Goal: Task Accomplishment & Management: Use online tool/utility

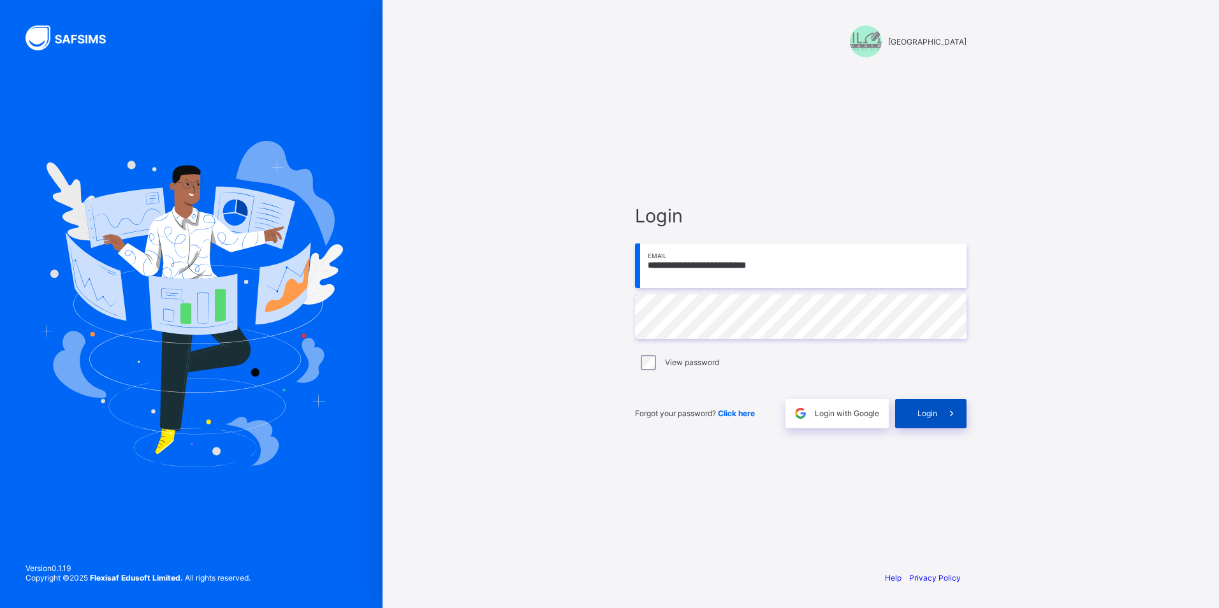
click at [956, 418] on icon at bounding box center [951, 414] width 13 height 12
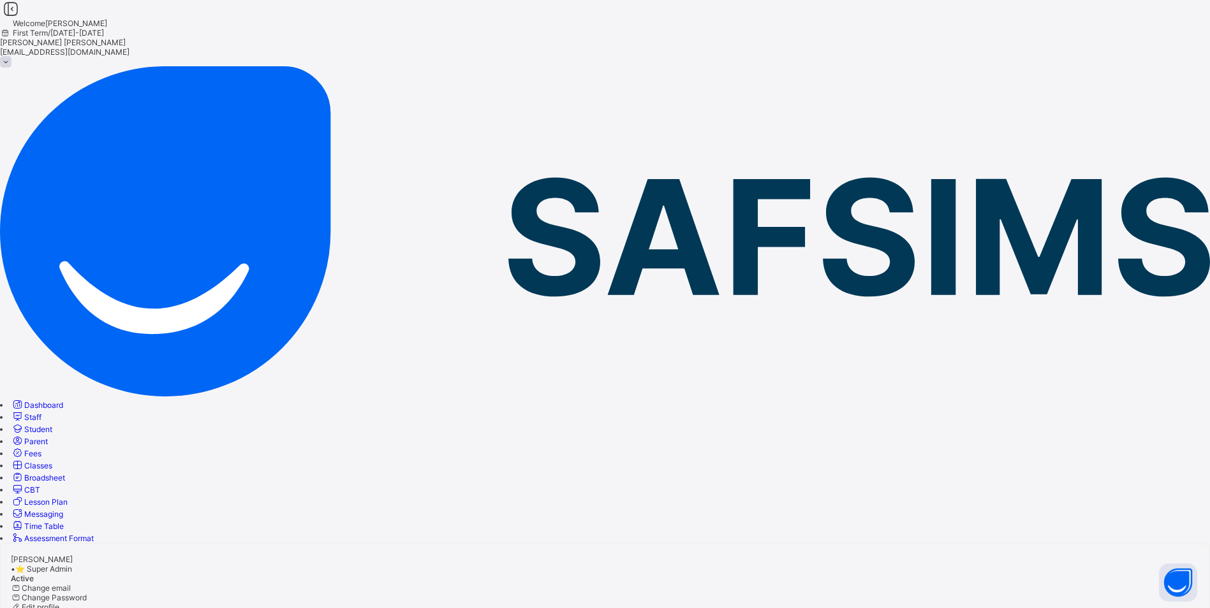
click at [52, 461] on link "Classes" at bounding box center [31, 466] width 41 height 10
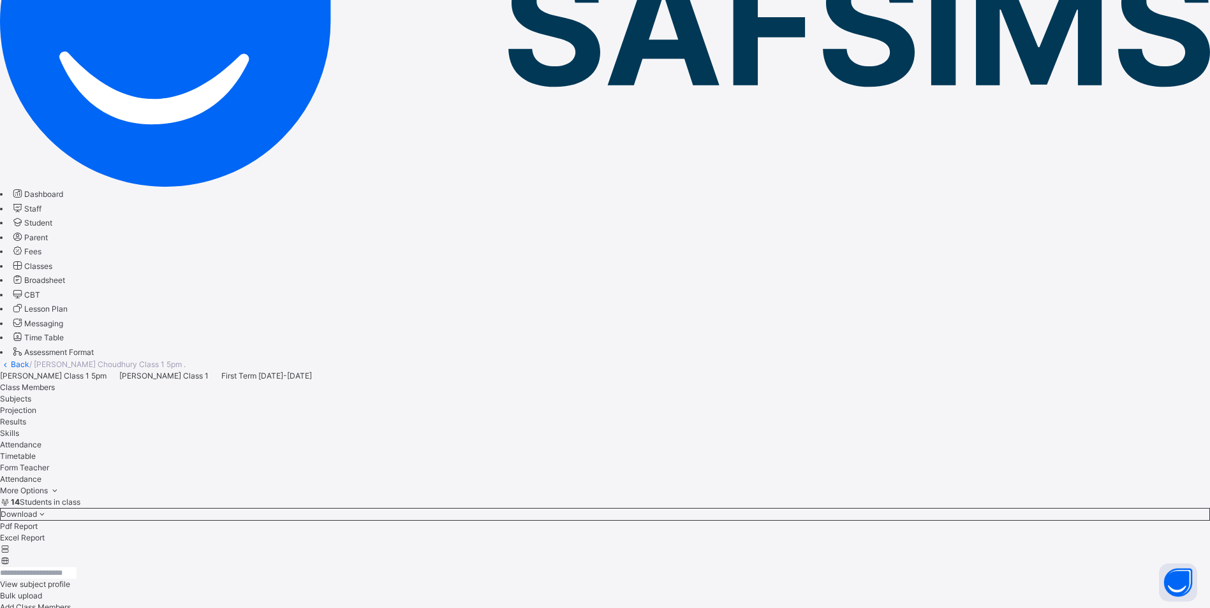
scroll to position [255, 0]
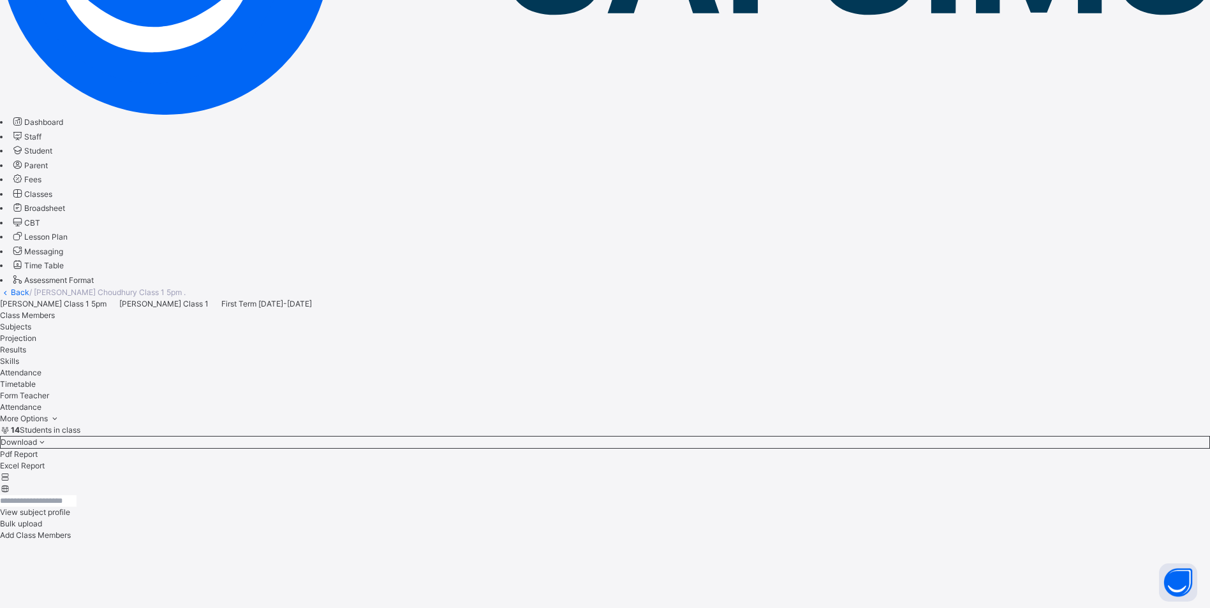
scroll to position [305, 0]
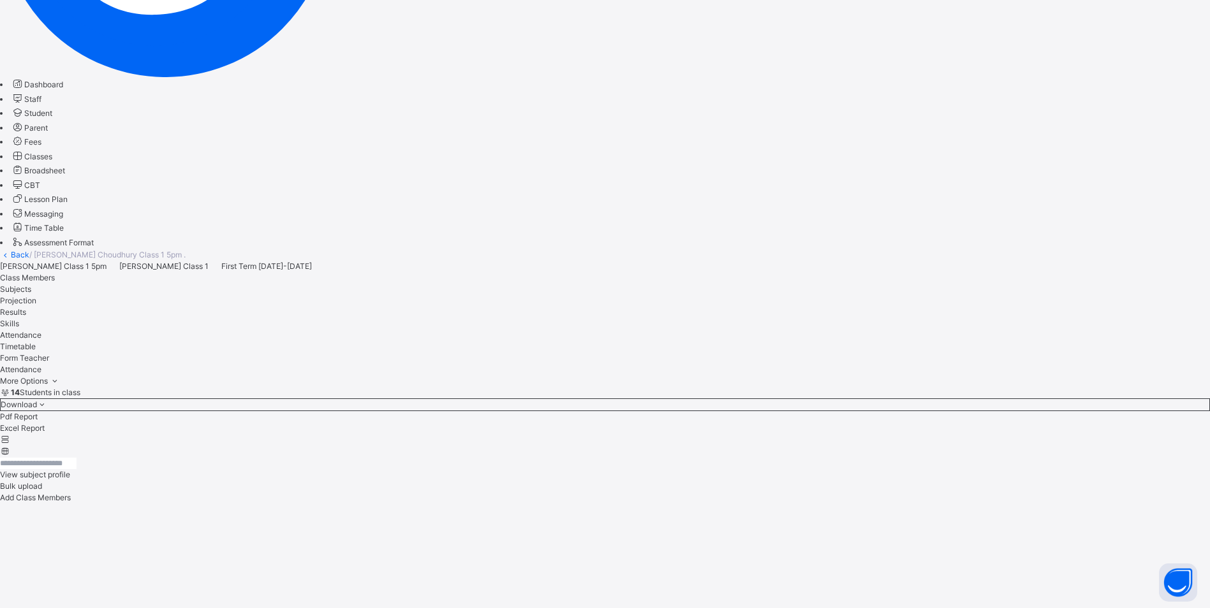
scroll to position [348, 0]
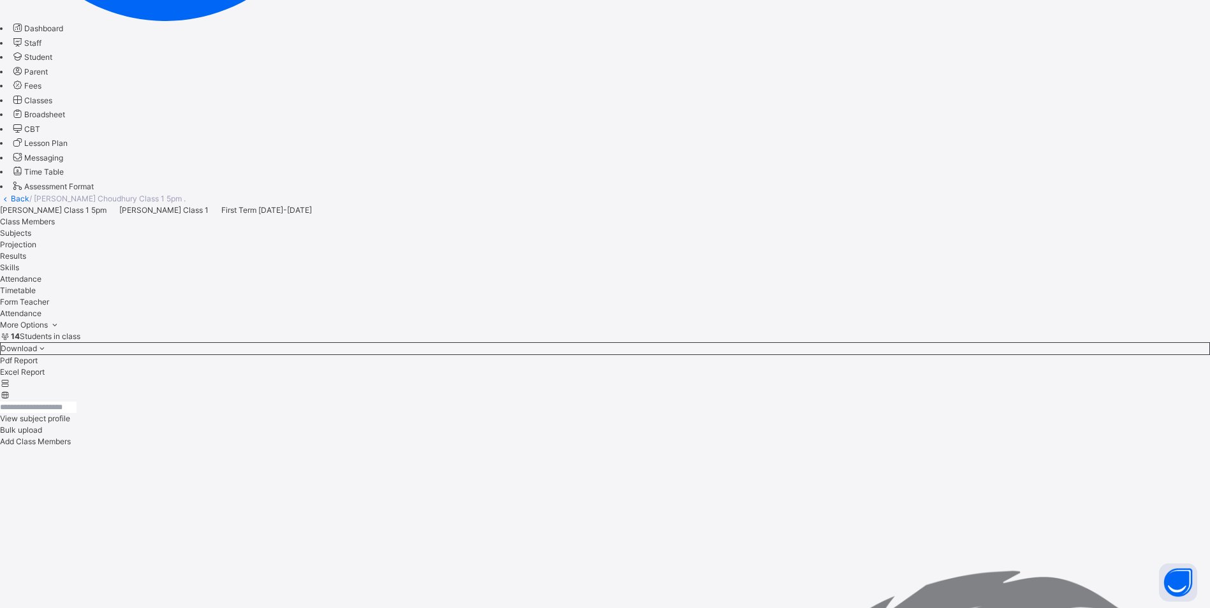
scroll to position [390, 0]
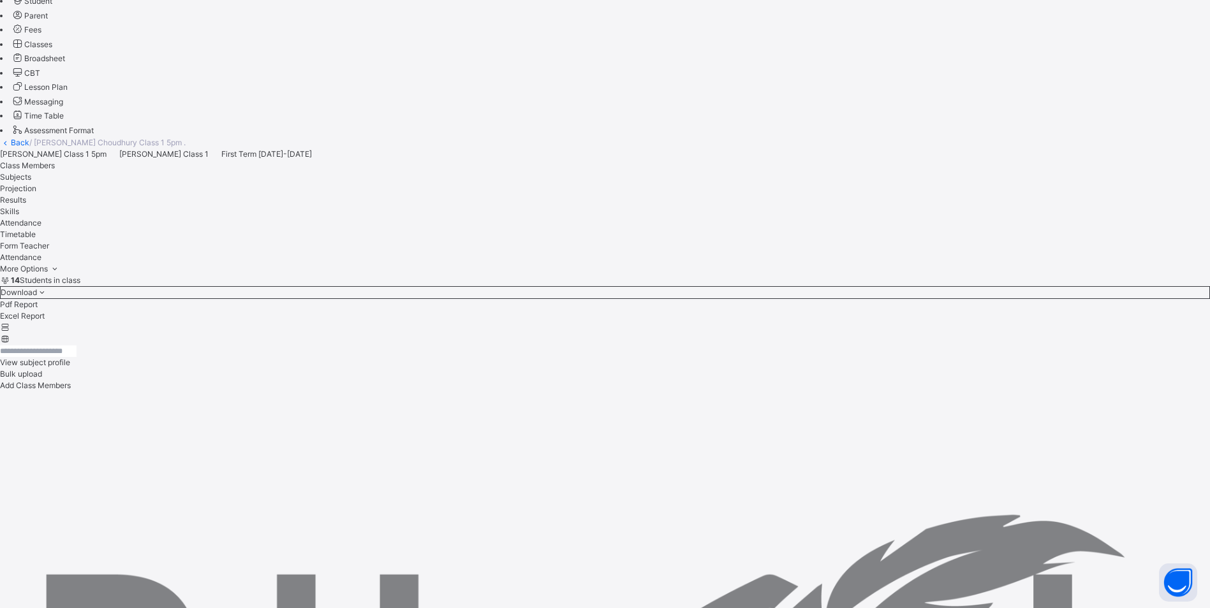
scroll to position [206, 0]
drag, startPoint x: 918, startPoint y: 328, endPoint x: 918, endPoint y: 346, distance: 18.5
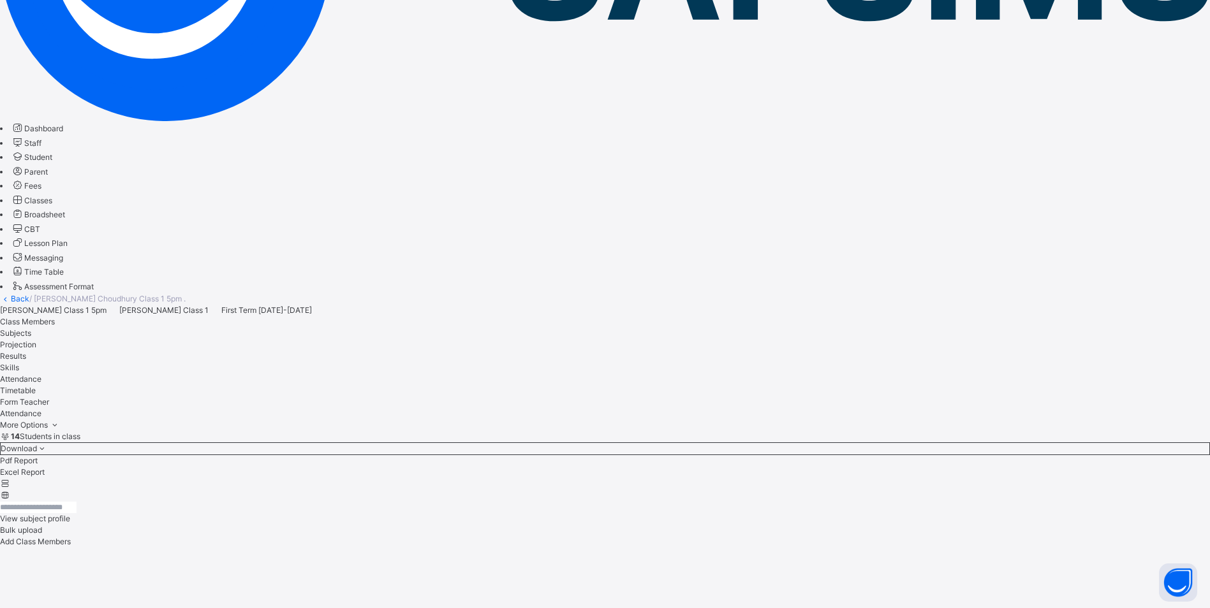
scroll to position [127, 0]
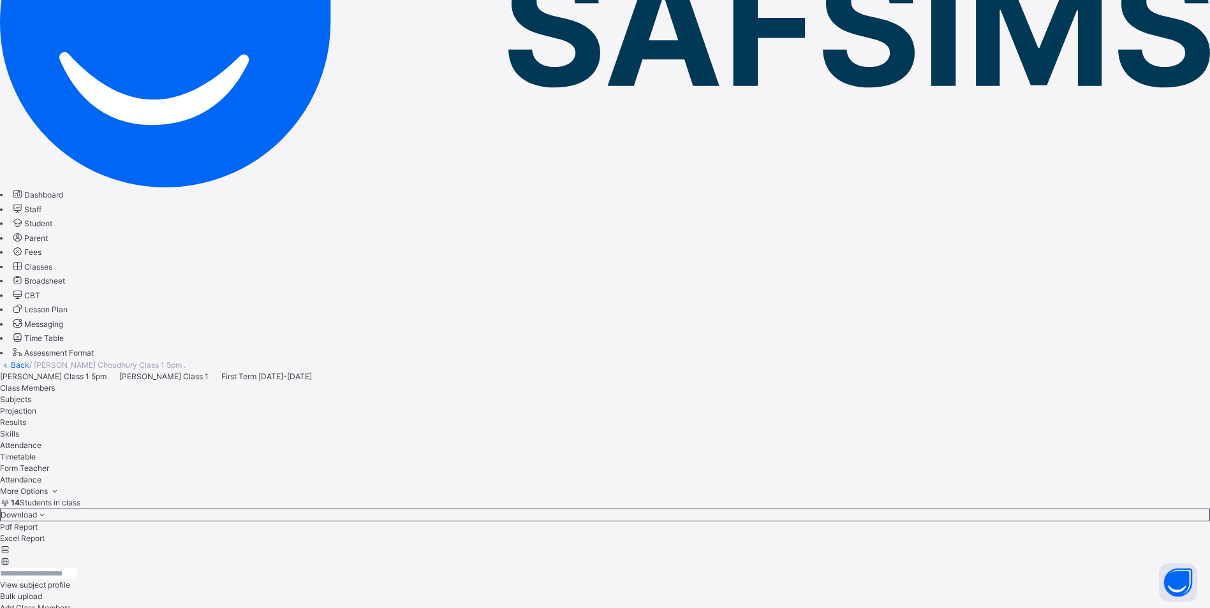
scroll to position [255, 0]
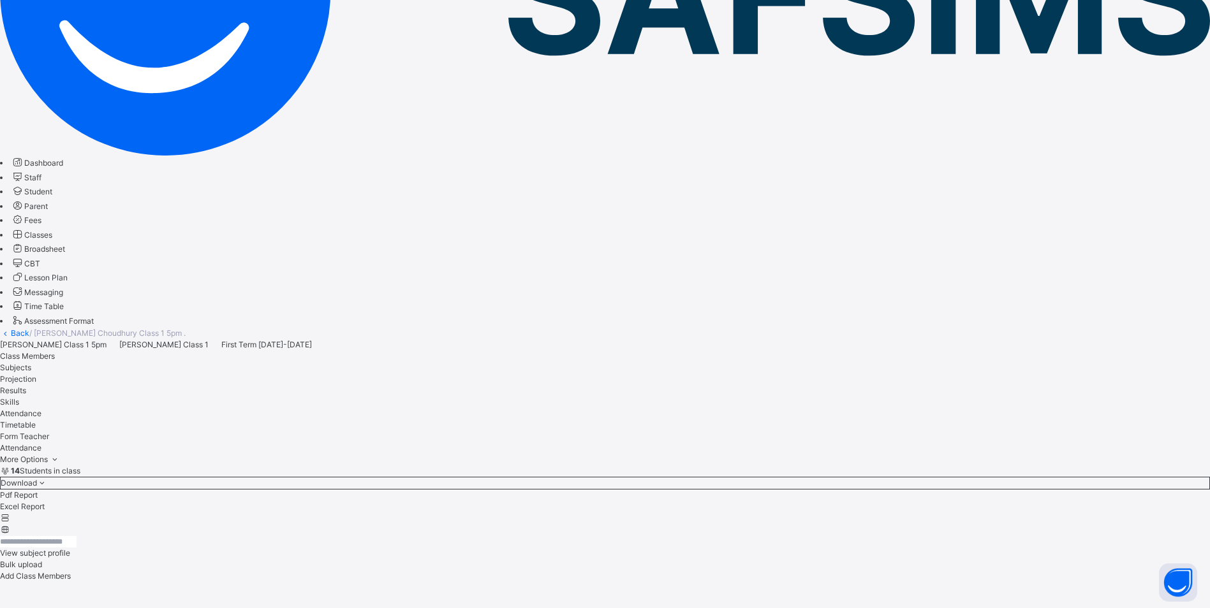
click at [24, 228] on icon at bounding box center [17, 234] width 13 height 12
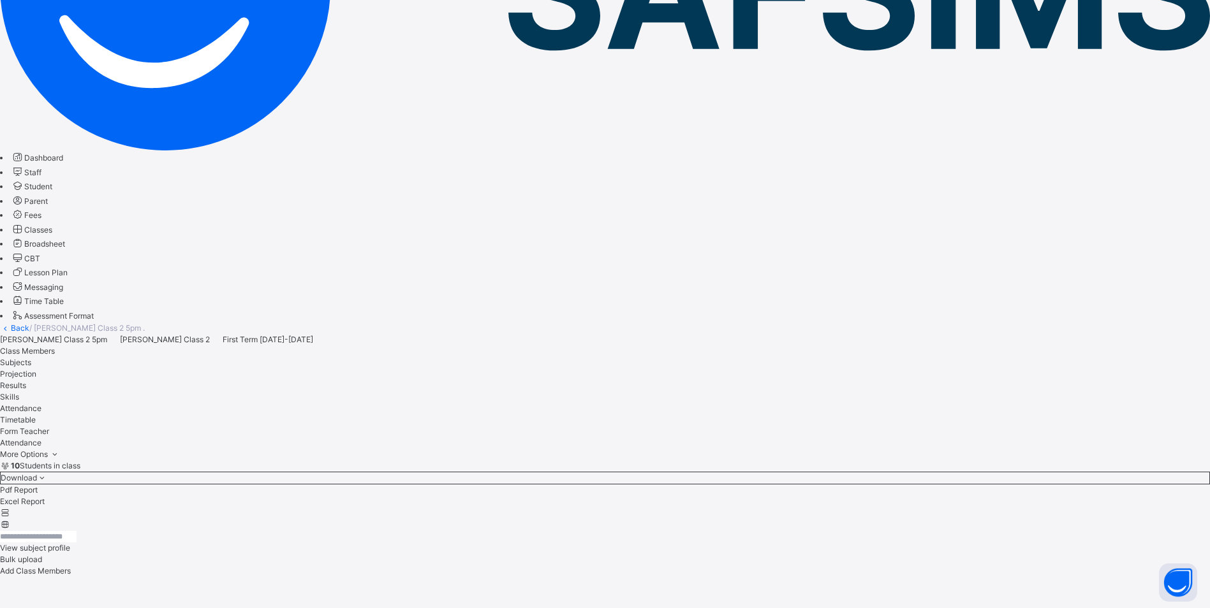
scroll to position [262, 0]
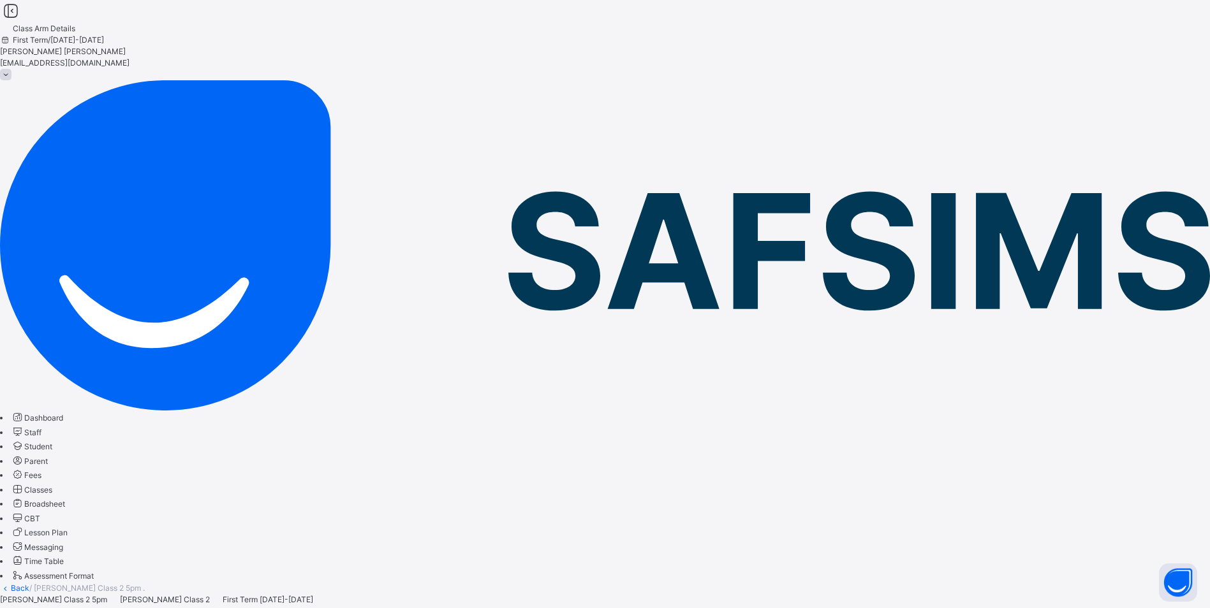
click at [52, 485] on span "Classes" at bounding box center [38, 490] width 28 height 10
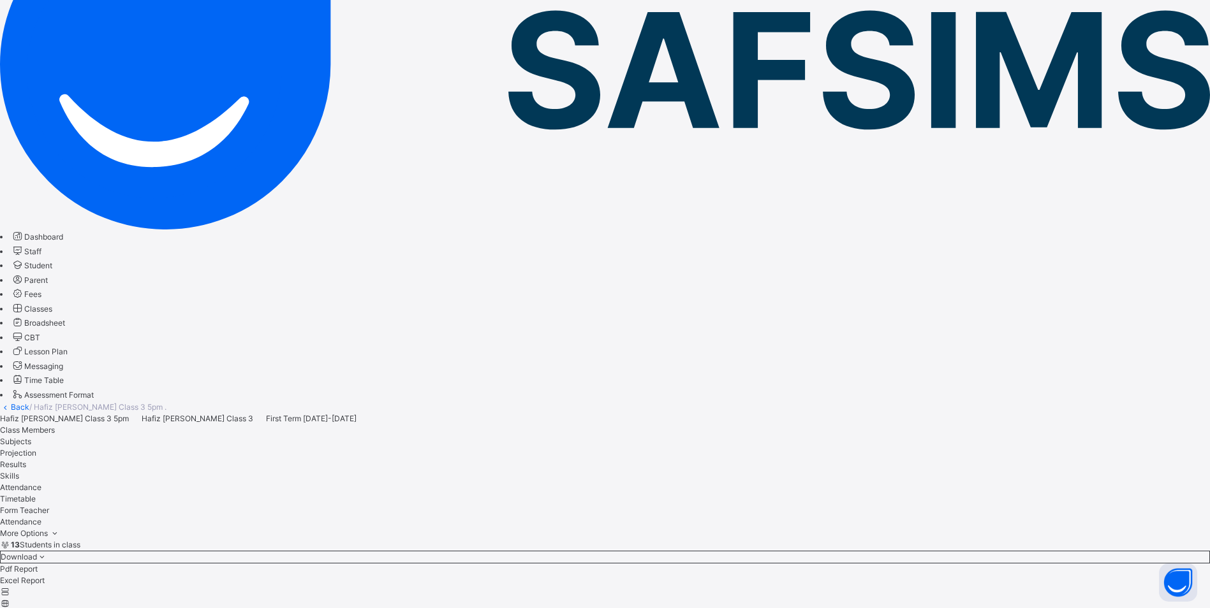
scroll to position [191, 0]
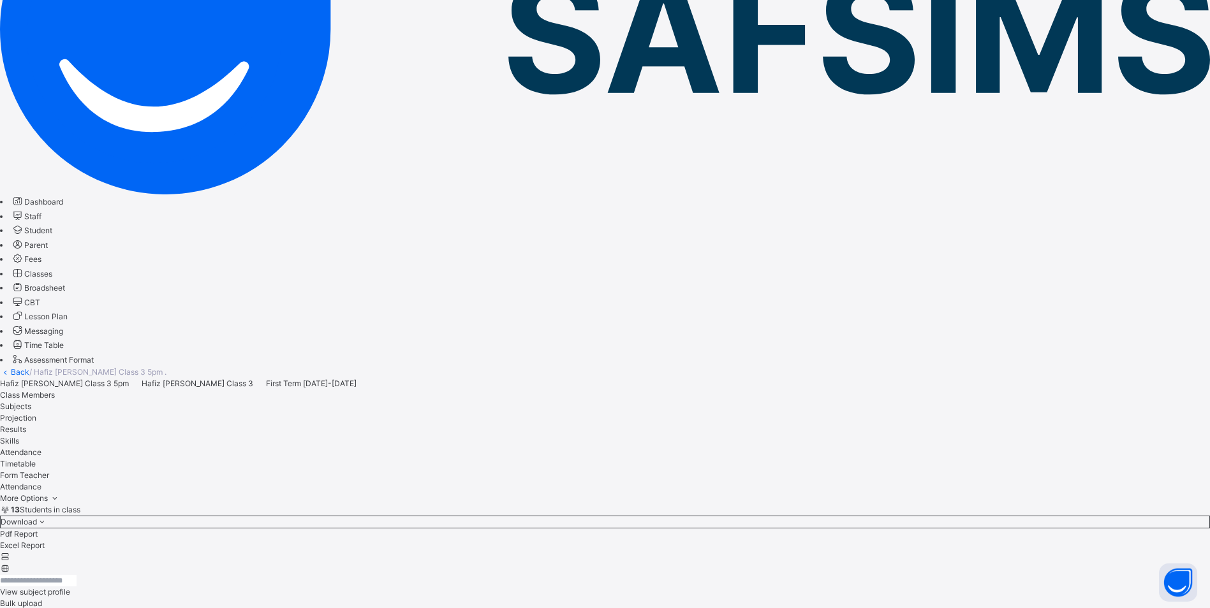
scroll to position [219, 0]
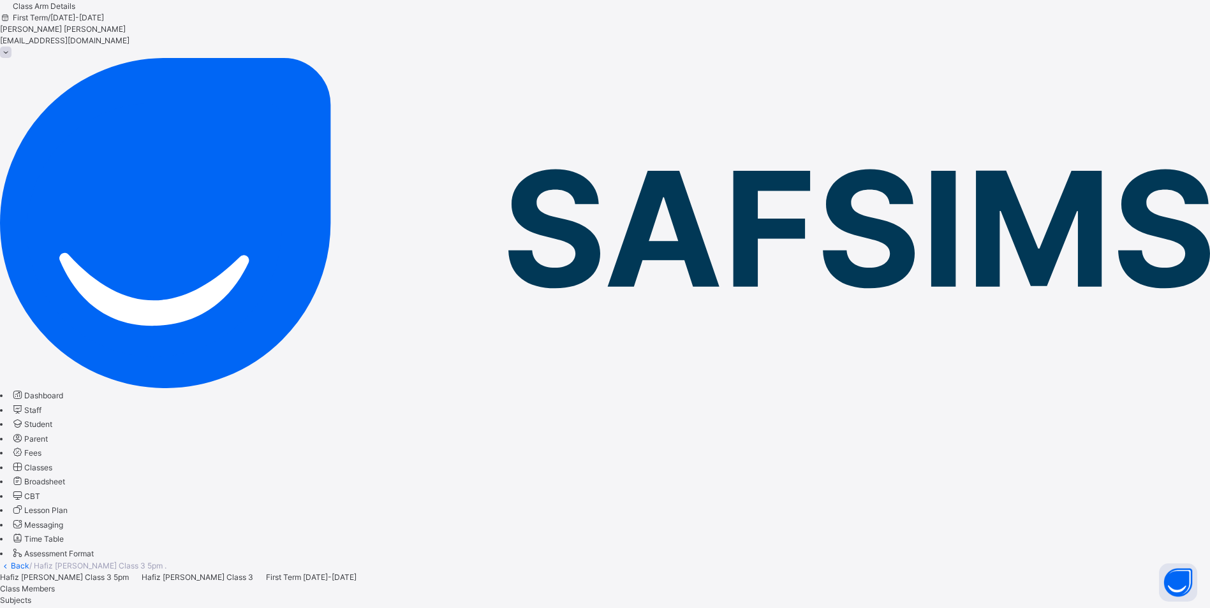
scroll to position [20, 0]
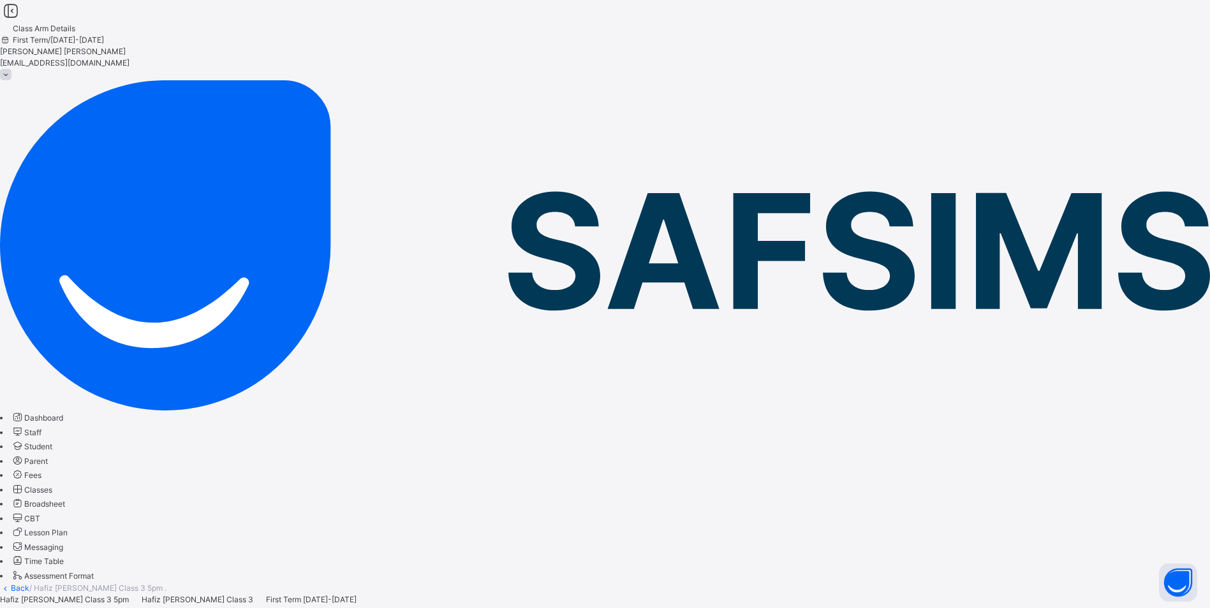
click at [52, 485] on span "Classes" at bounding box center [38, 490] width 28 height 10
click at [55, 606] on span "Class Members" at bounding box center [27, 611] width 55 height 10
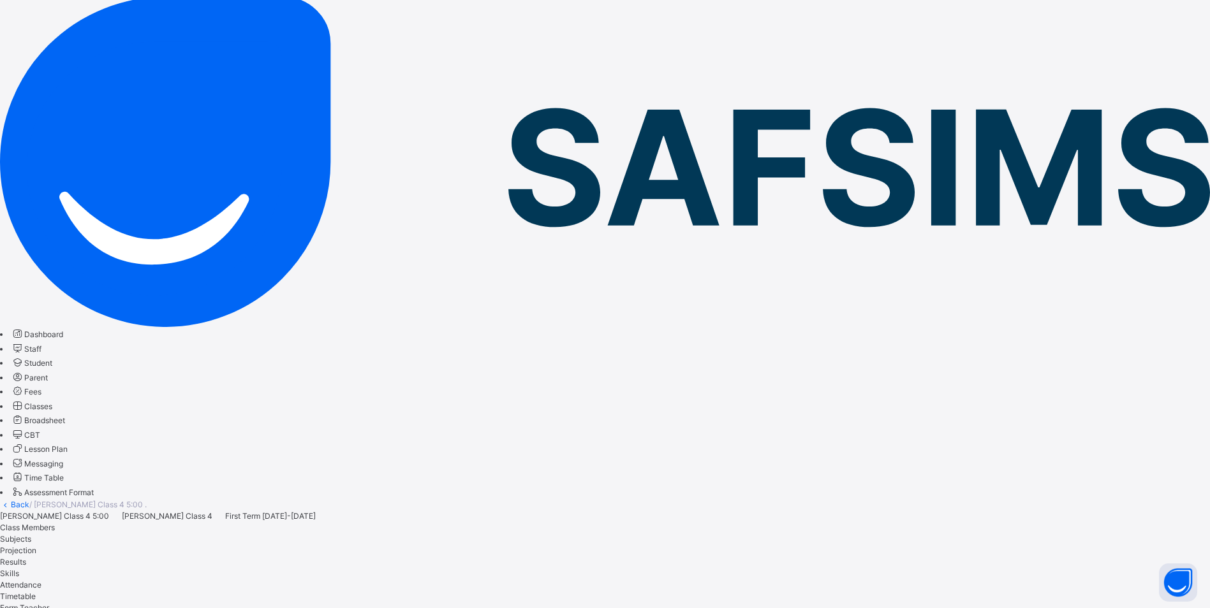
scroll to position [91, 0]
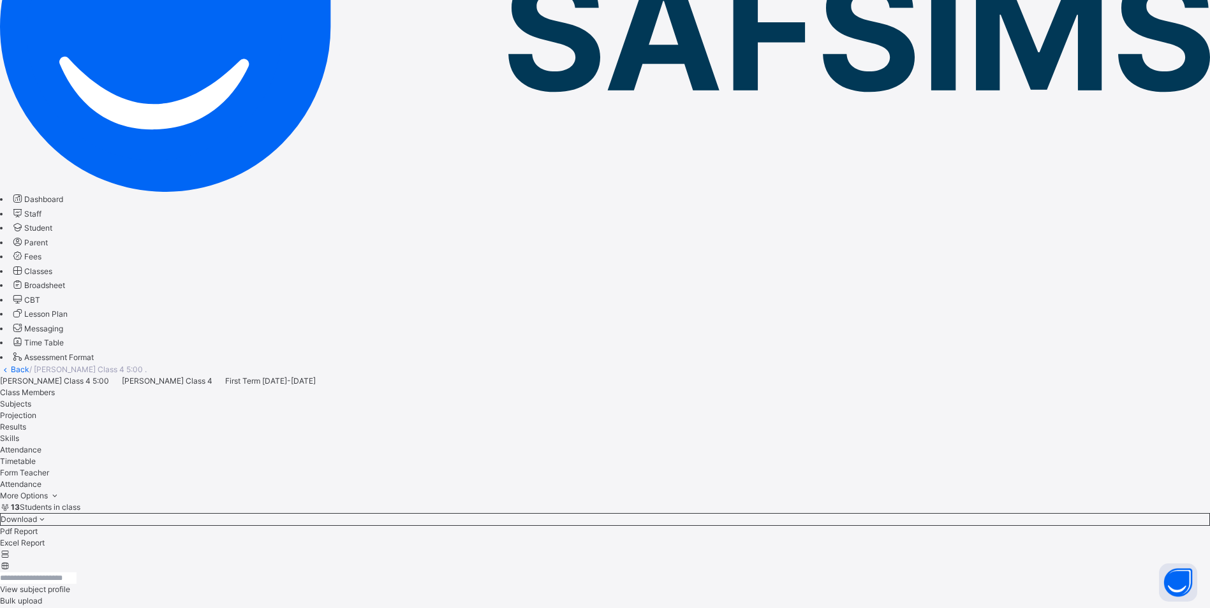
scroll to position [262, 0]
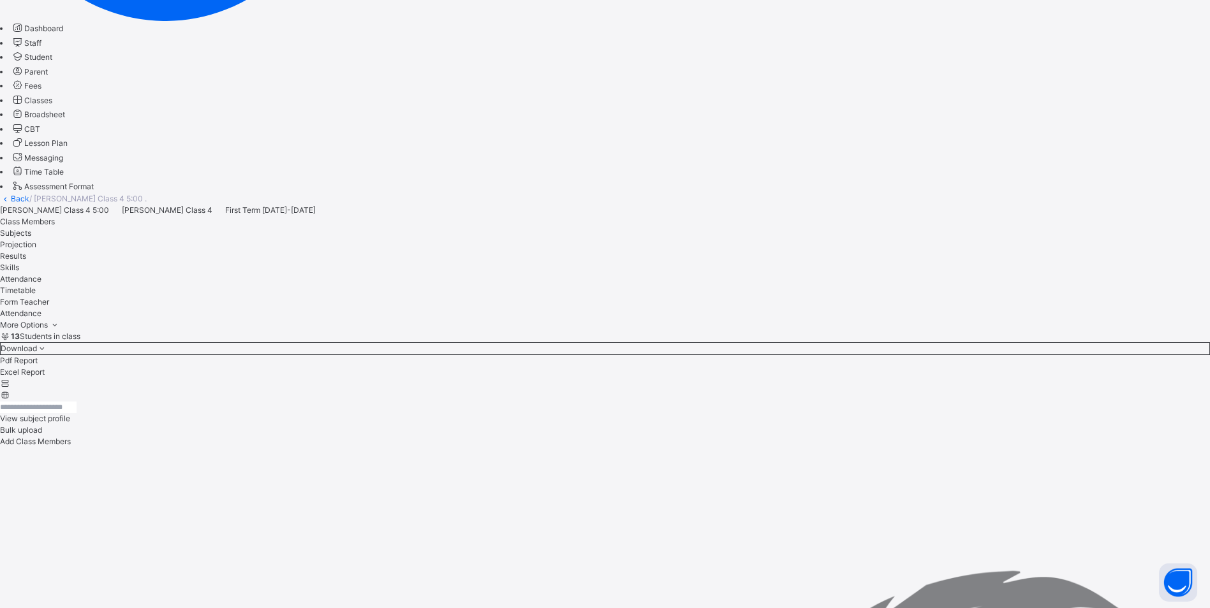
scroll to position [403, 0]
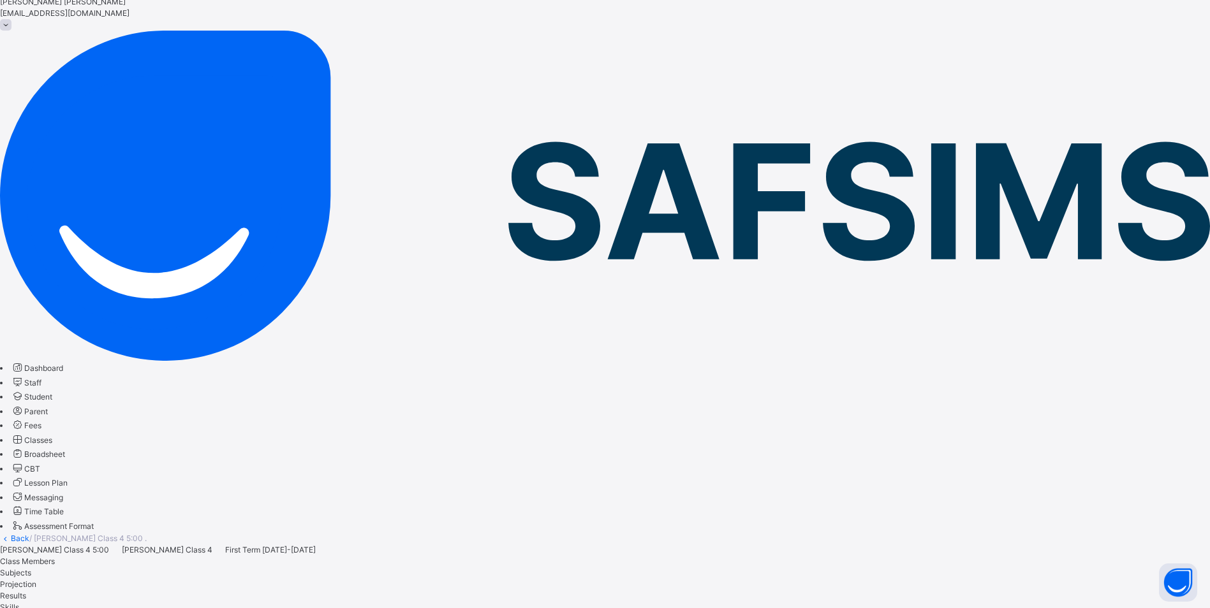
scroll to position [20, 0]
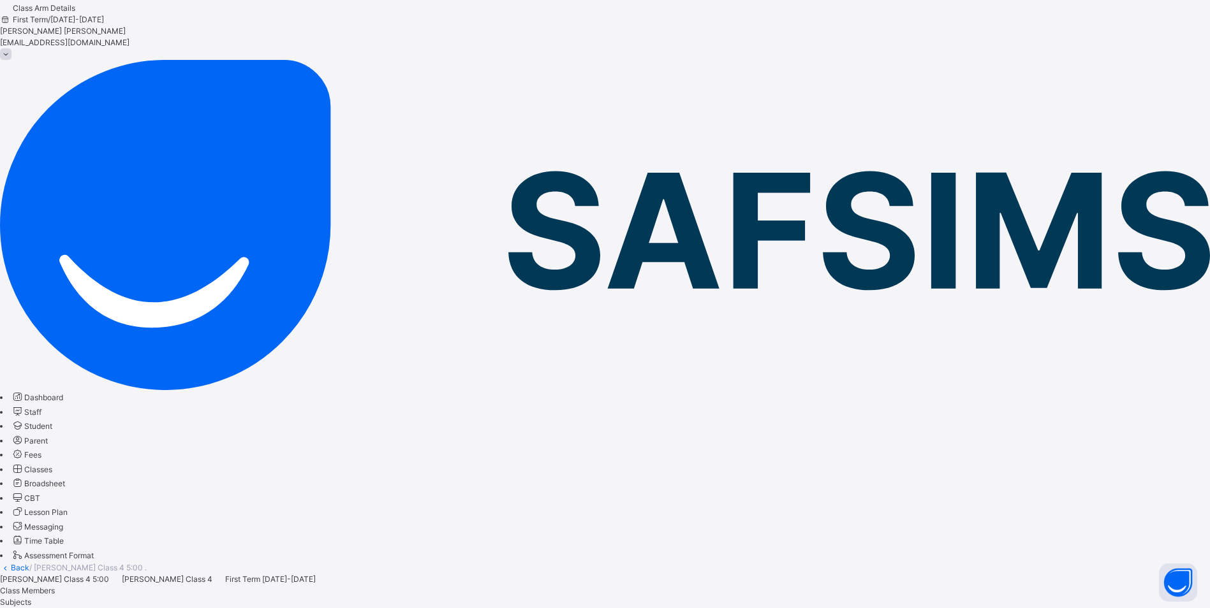
click at [52, 465] on span "Classes" at bounding box center [38, 470] width 28 height 10
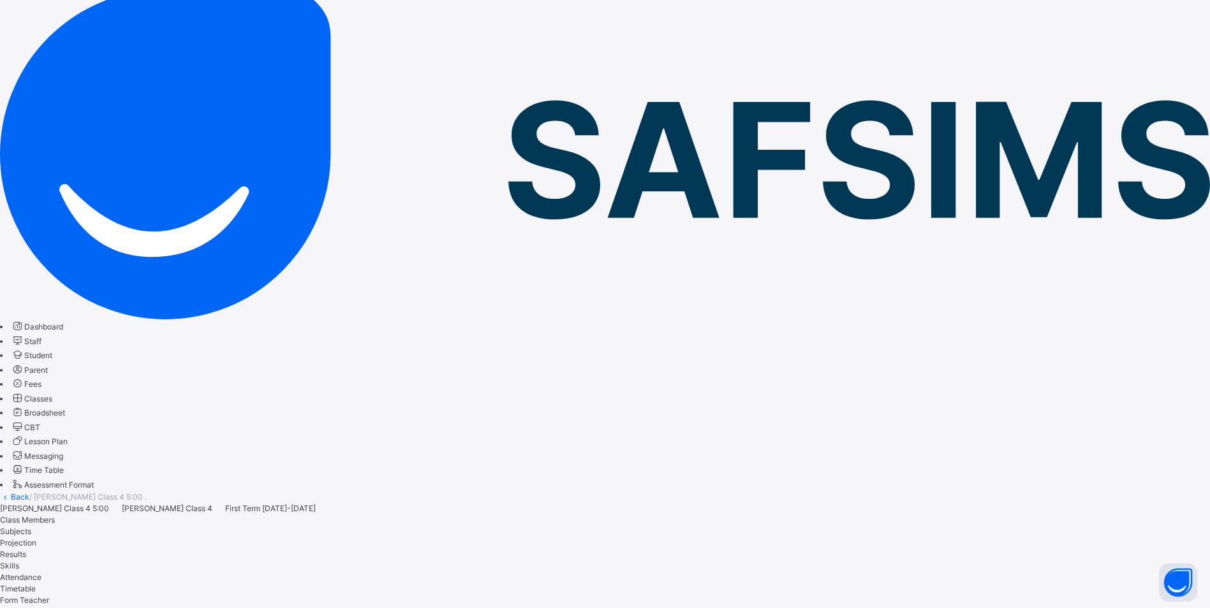
scroll to position [128, 0]
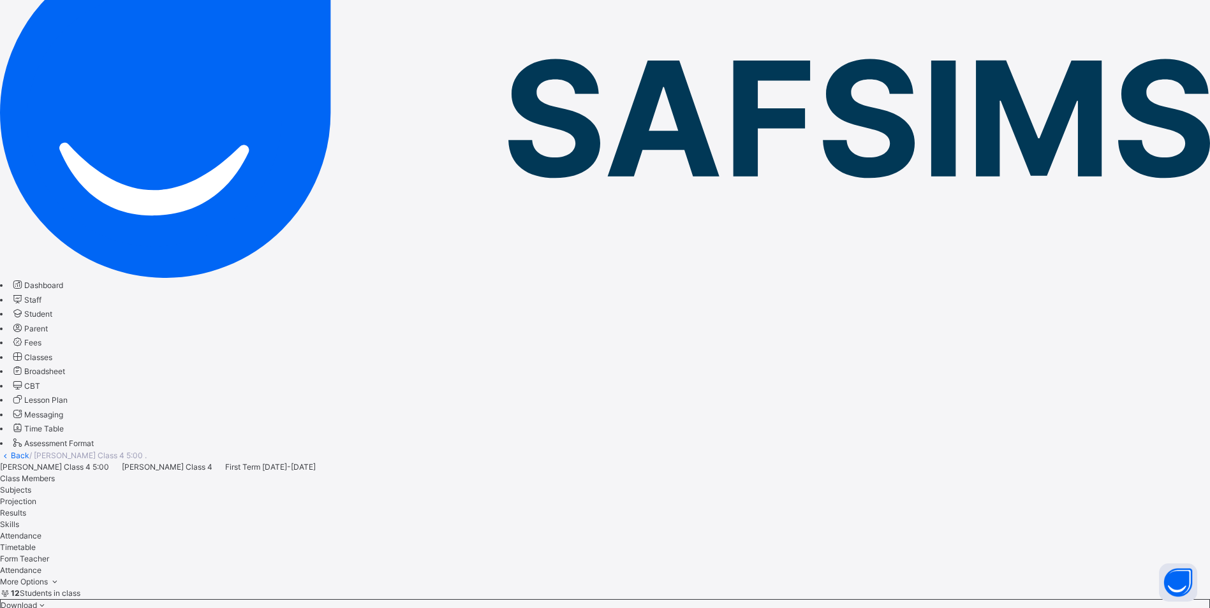
scroll to position [155, 0]
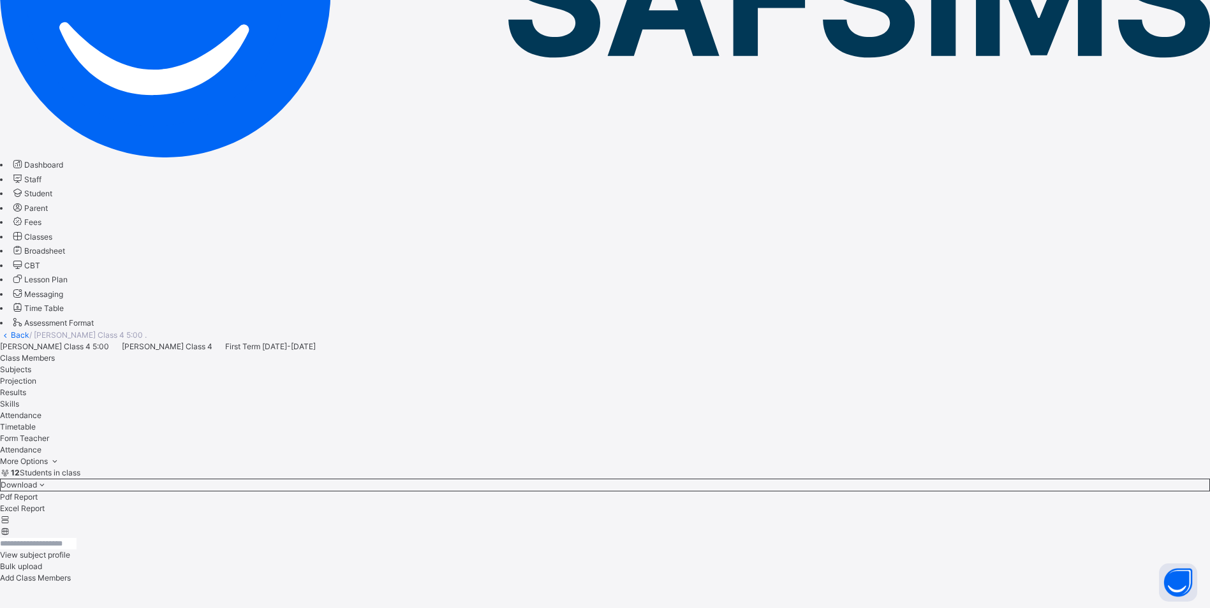
scroll to position [262, 0]
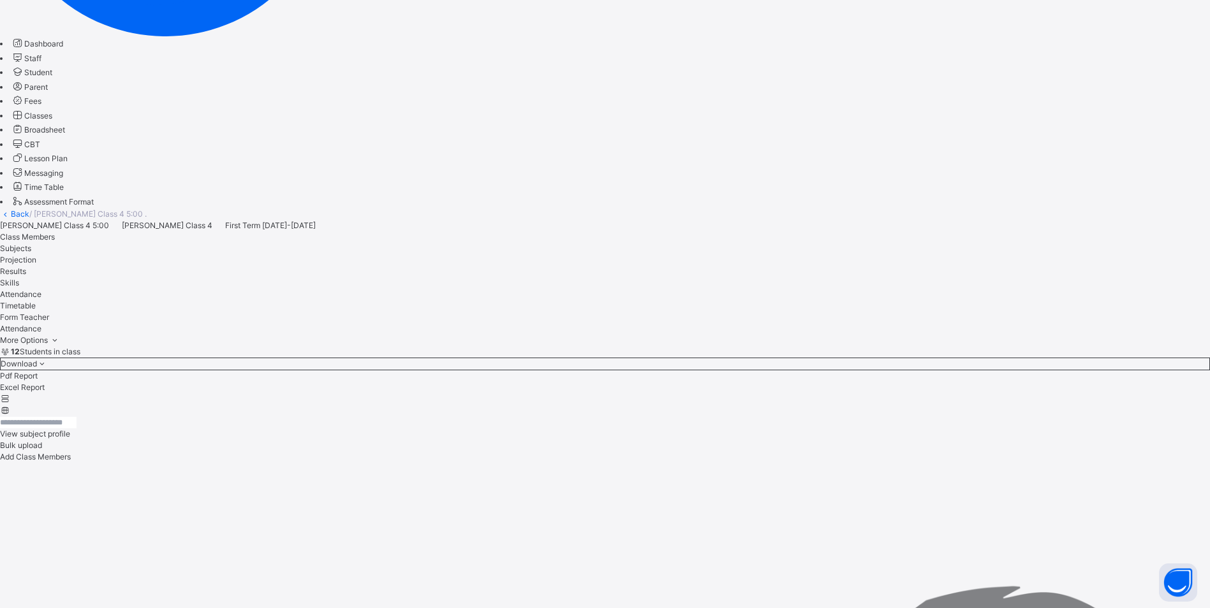
scroll to position [390, 0]
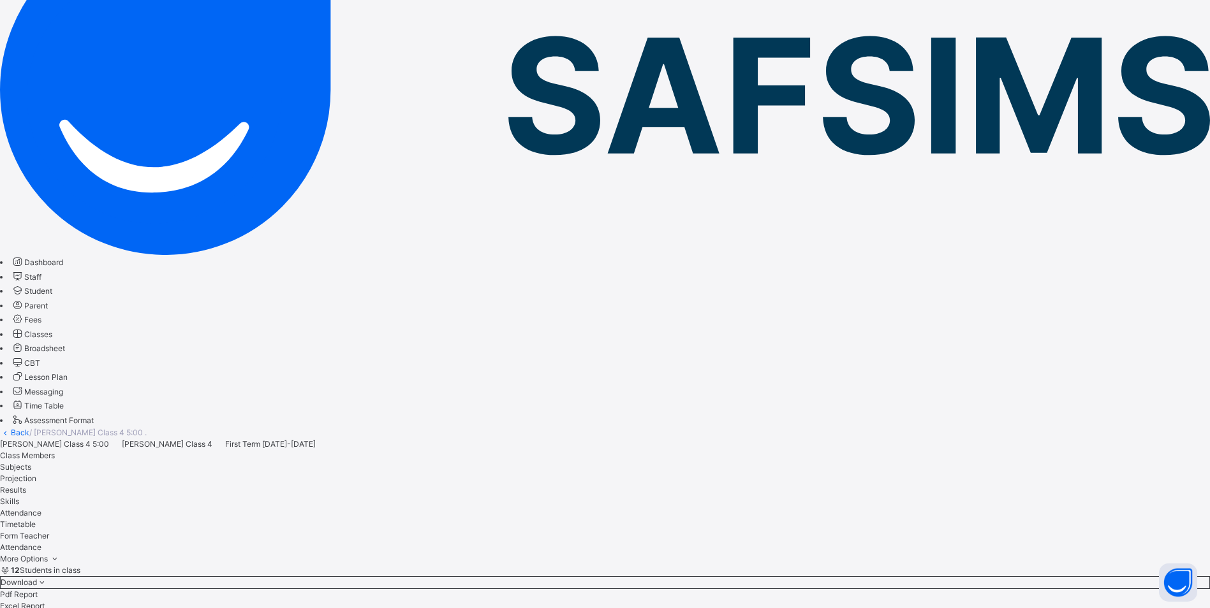
scroll to position [148, 0]
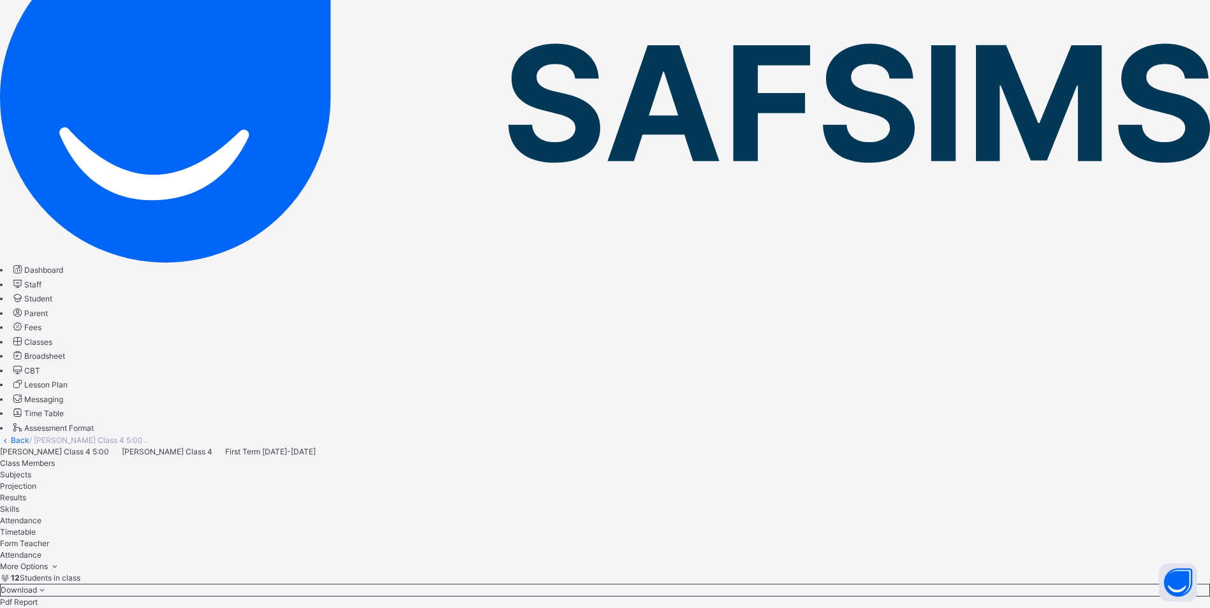
drag, startPoint x: 85, startPoint y: 202, endPoint x: 129, endPoint y: 180, distance: 49.1
click at [52, 337] on span "Classes" at bounding box center [38, 342] width 28 height 10
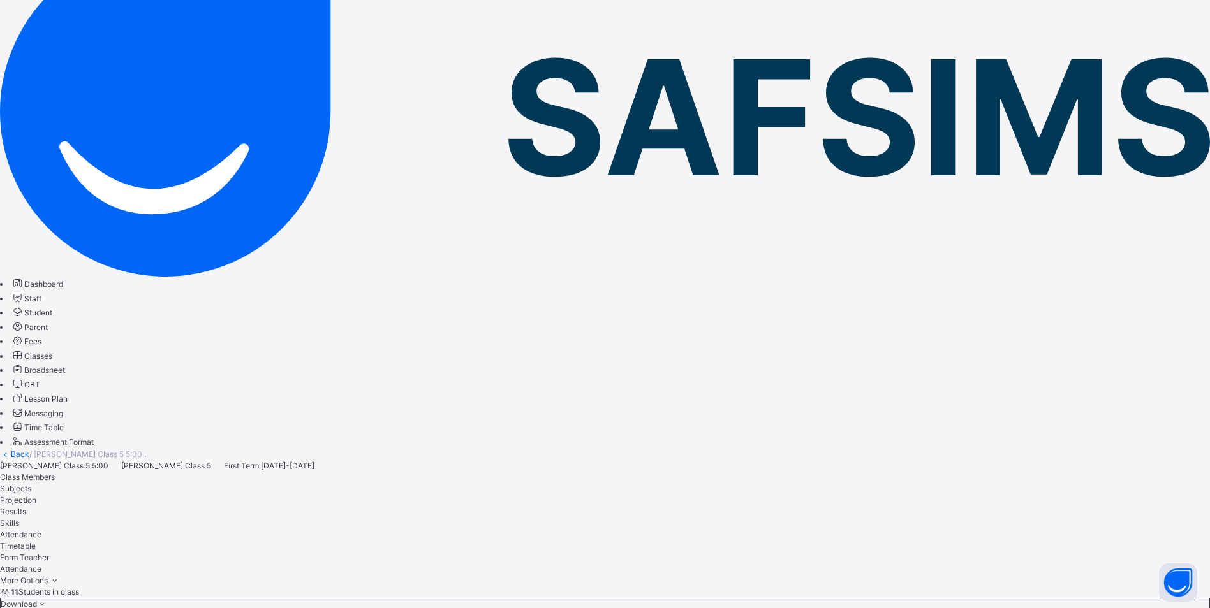
scroll to position [177, 0]
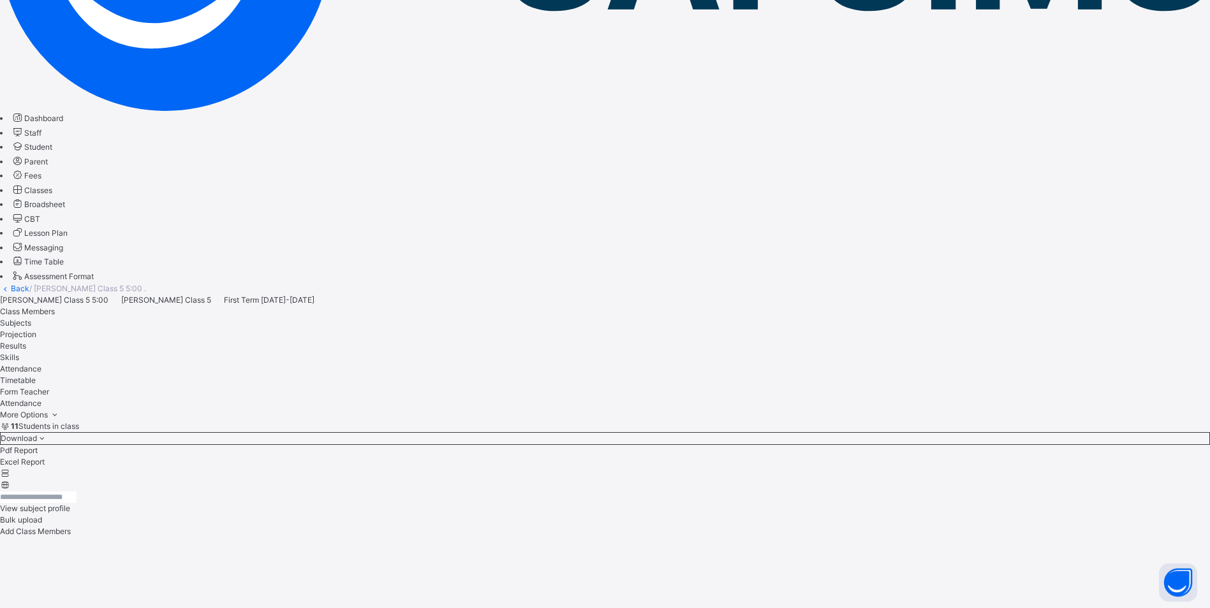
scroll to position [318, 0]
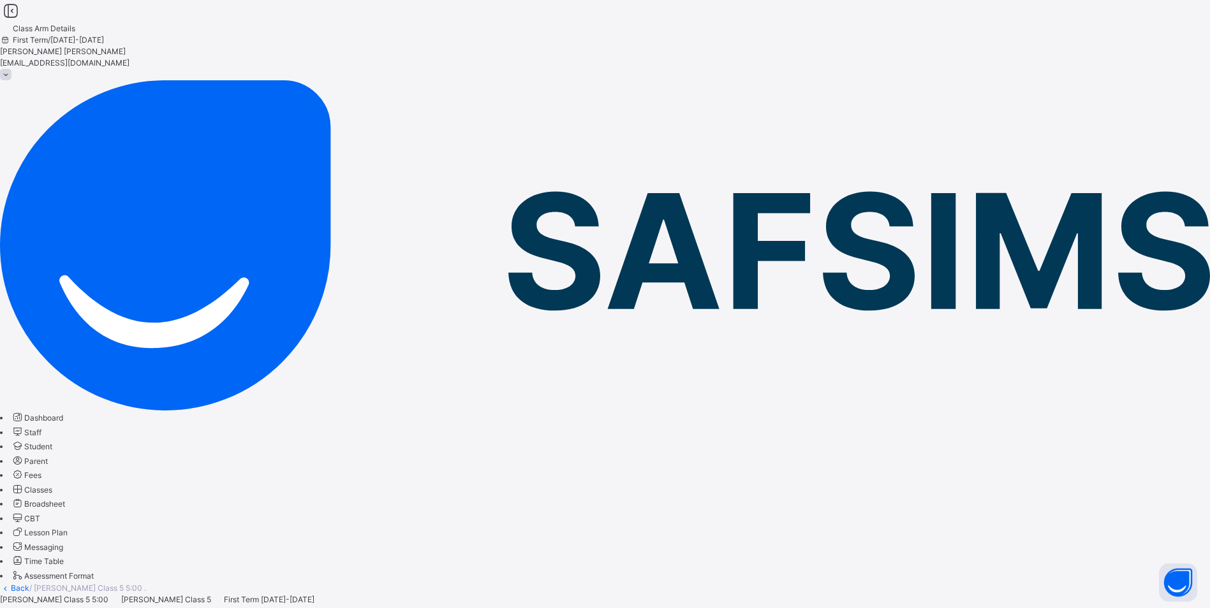
click at [52, 485] on span "Classes" at bounding box center [38, 490] width 28 height 10
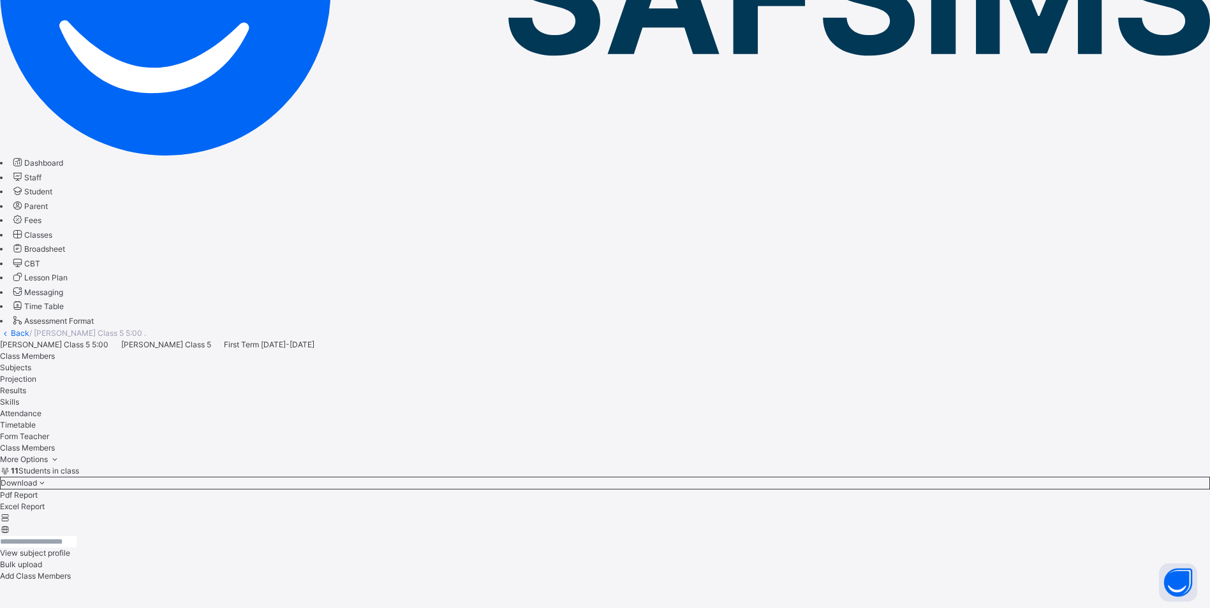
scroll to position [319, 0]
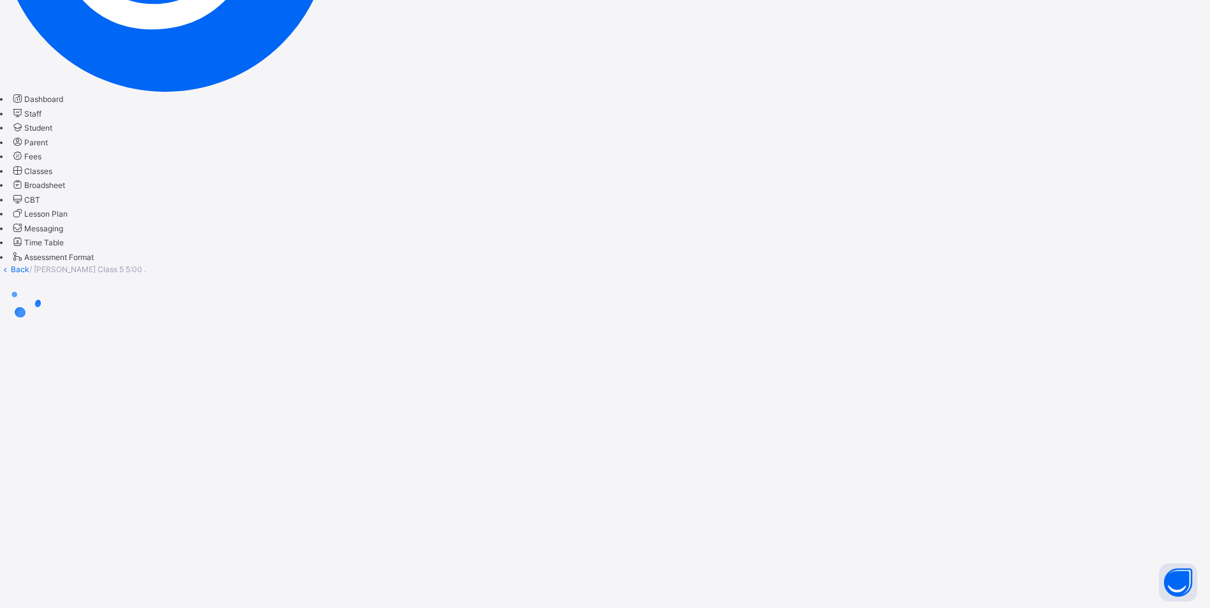
scroll to position [0, 0]
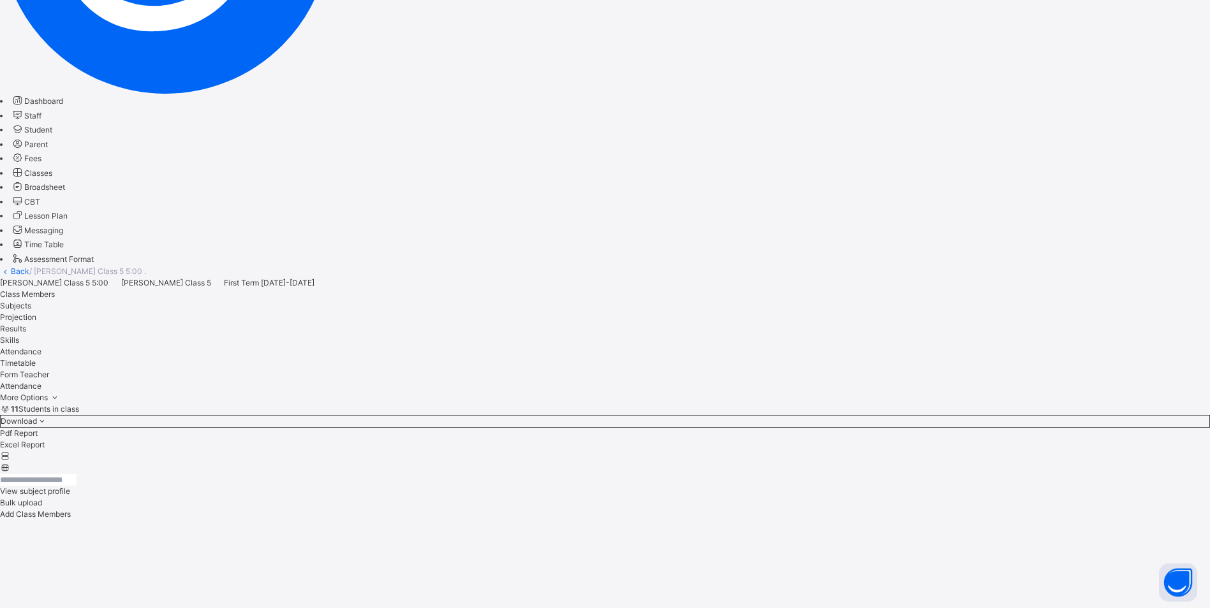
scroll to position [318, 0]
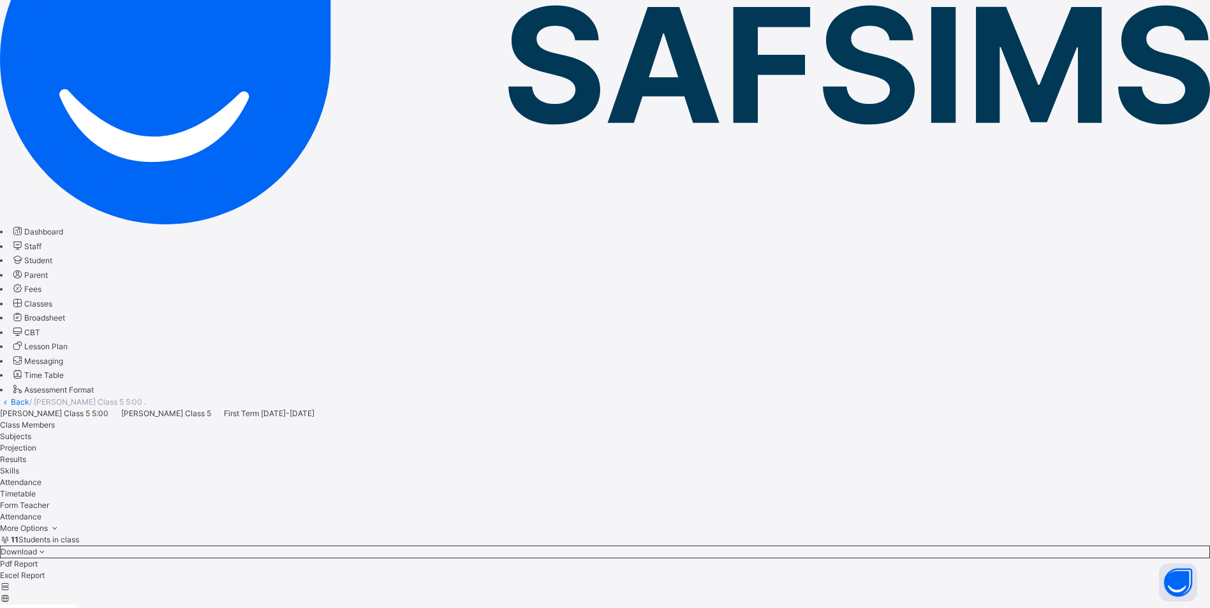
scroll to position [0, 0]
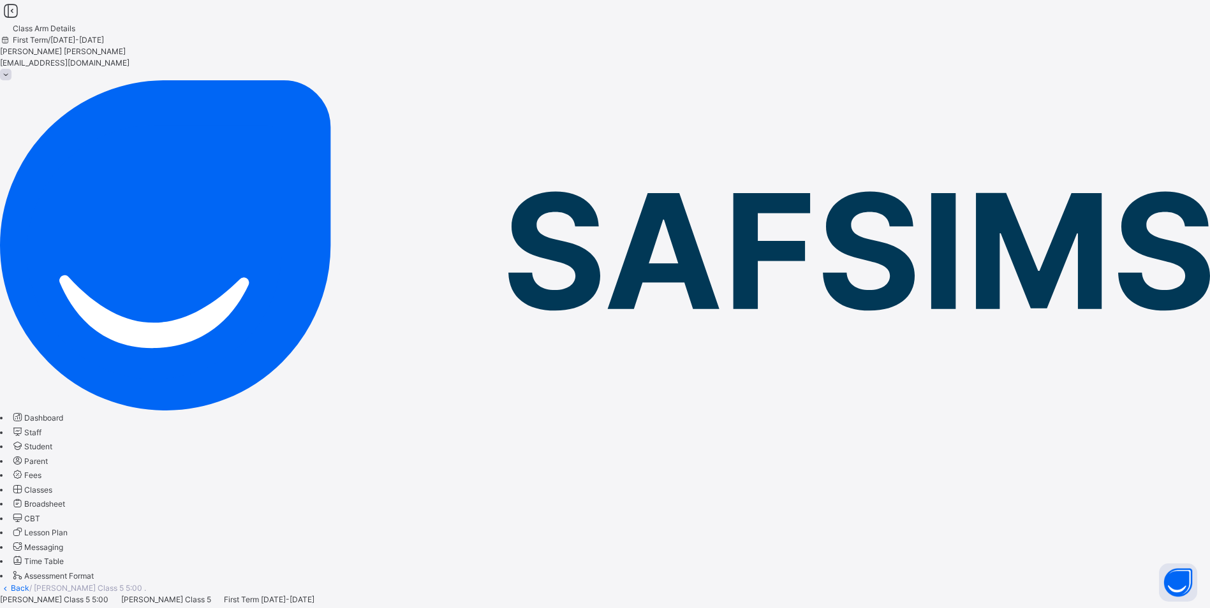
click at [52, 485] on span "Classes" at bounding box center [38, 490] width 28 height 10
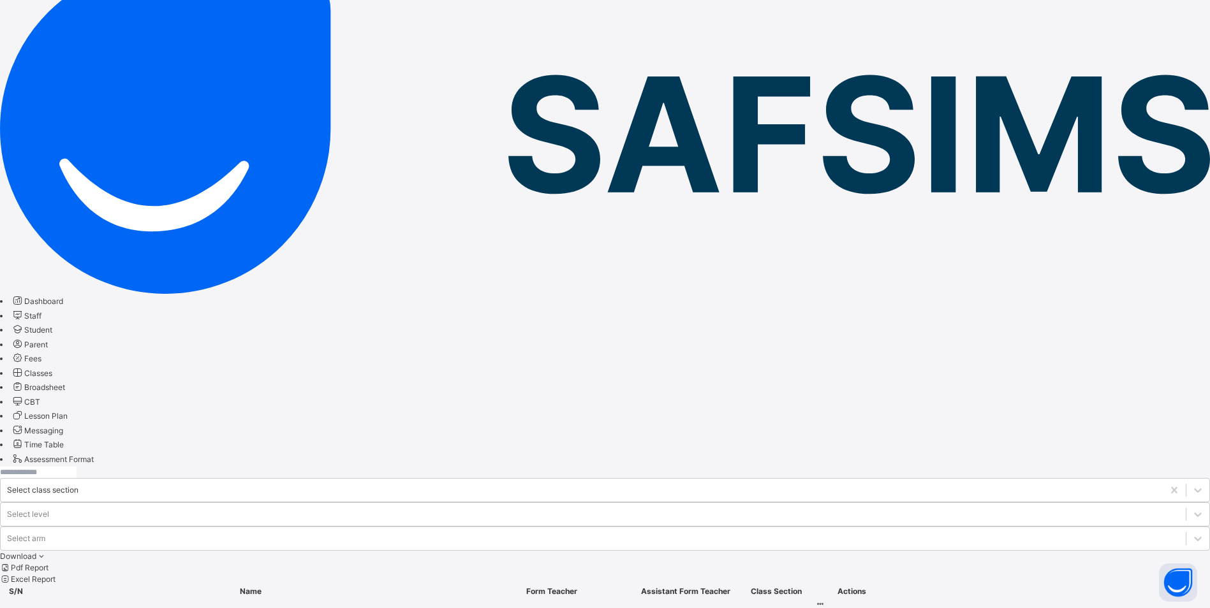
scroll to position [128, 0]
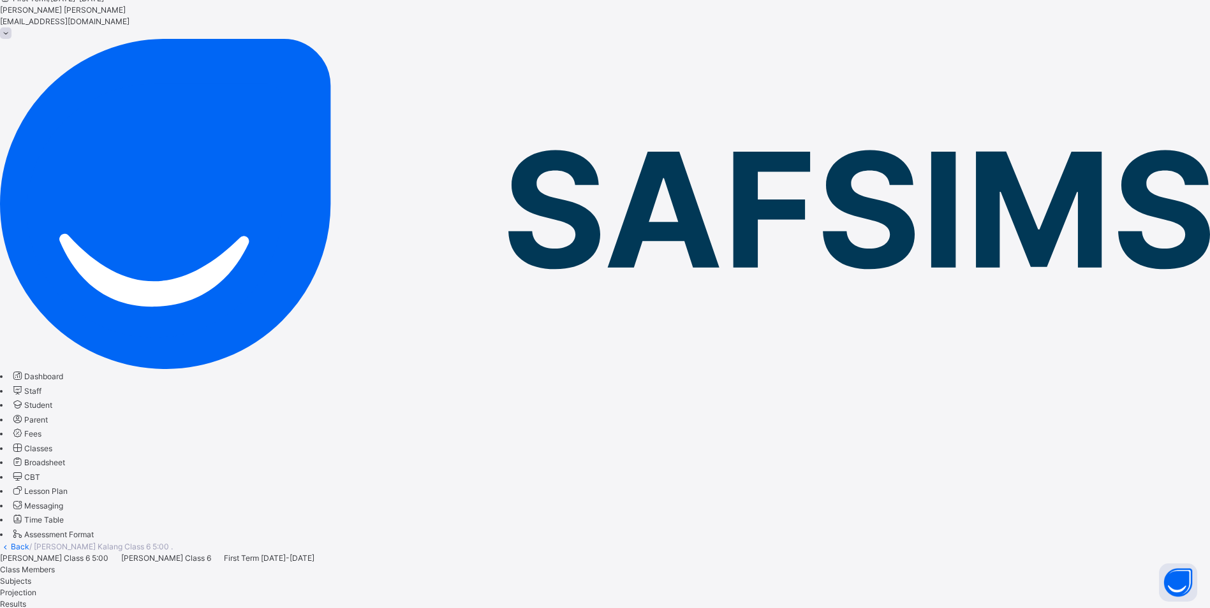
scroll to position [64, 0]
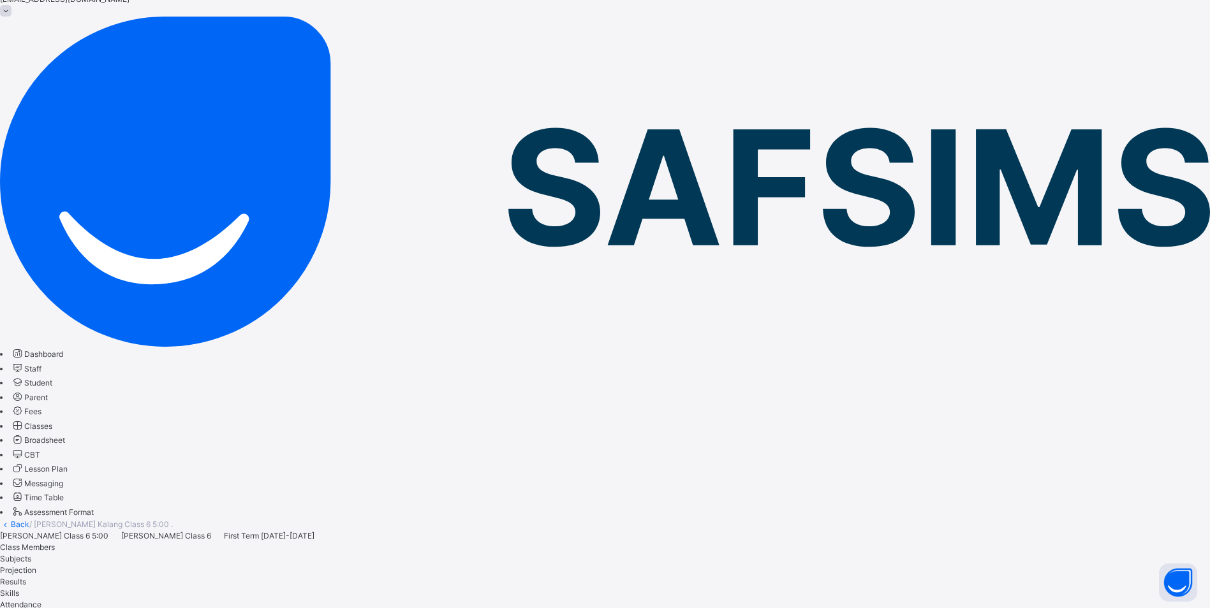
drag, startPoint x: 919, startPoint y: 378, endPoint x: 917, endPoint y: 392, distance: 14.2
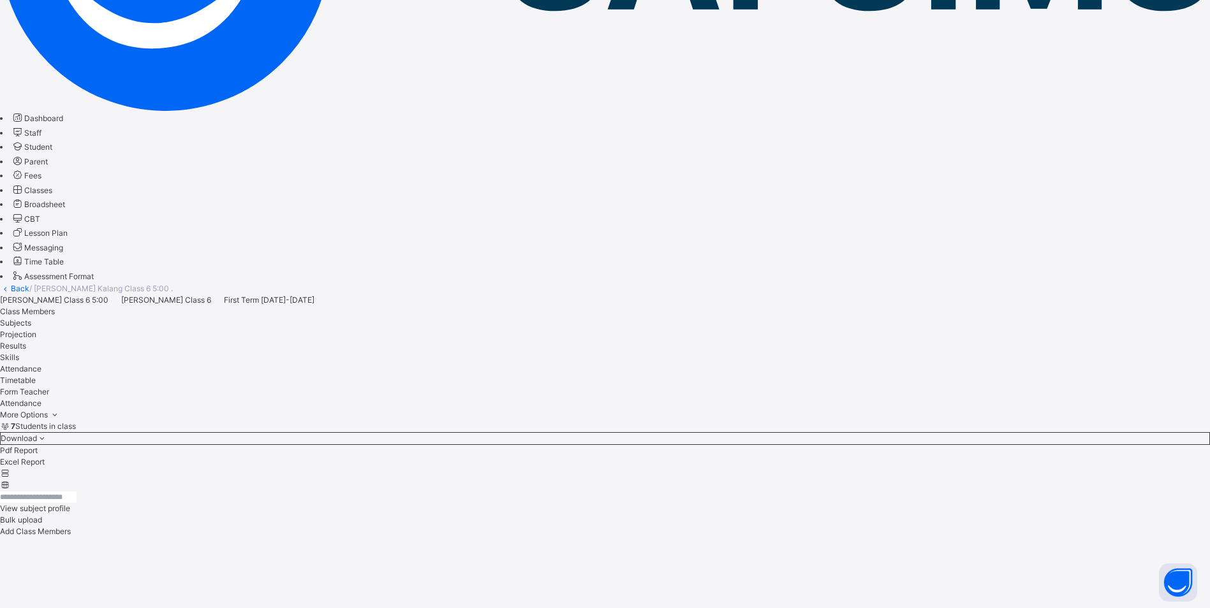
scroll to position [177, 0]
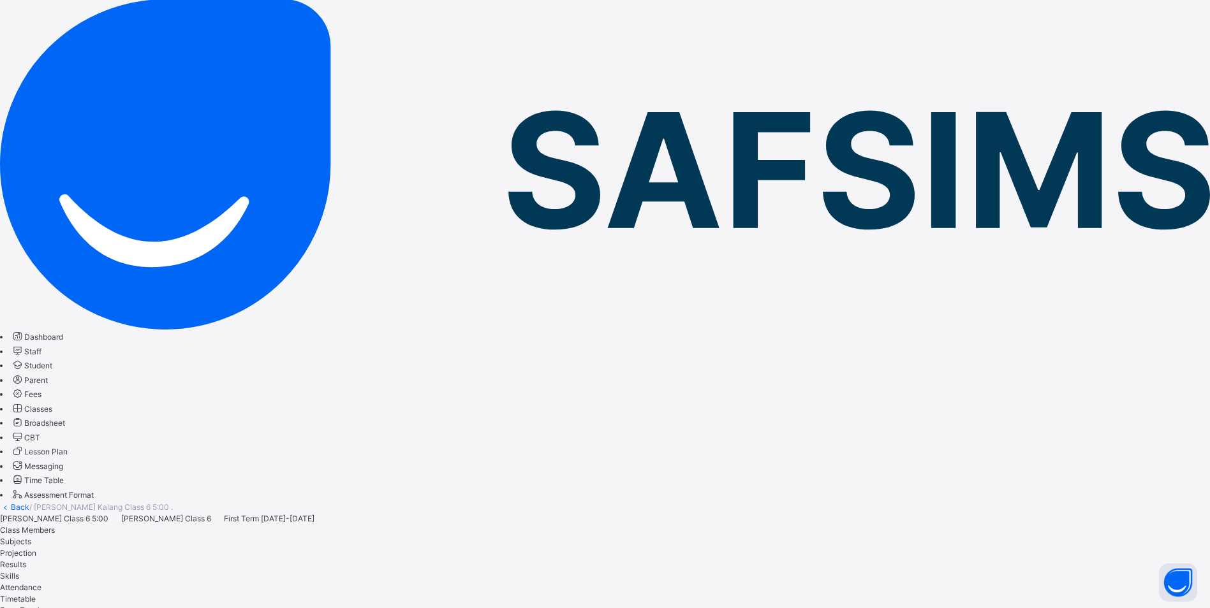
scroll to position [0, 0]
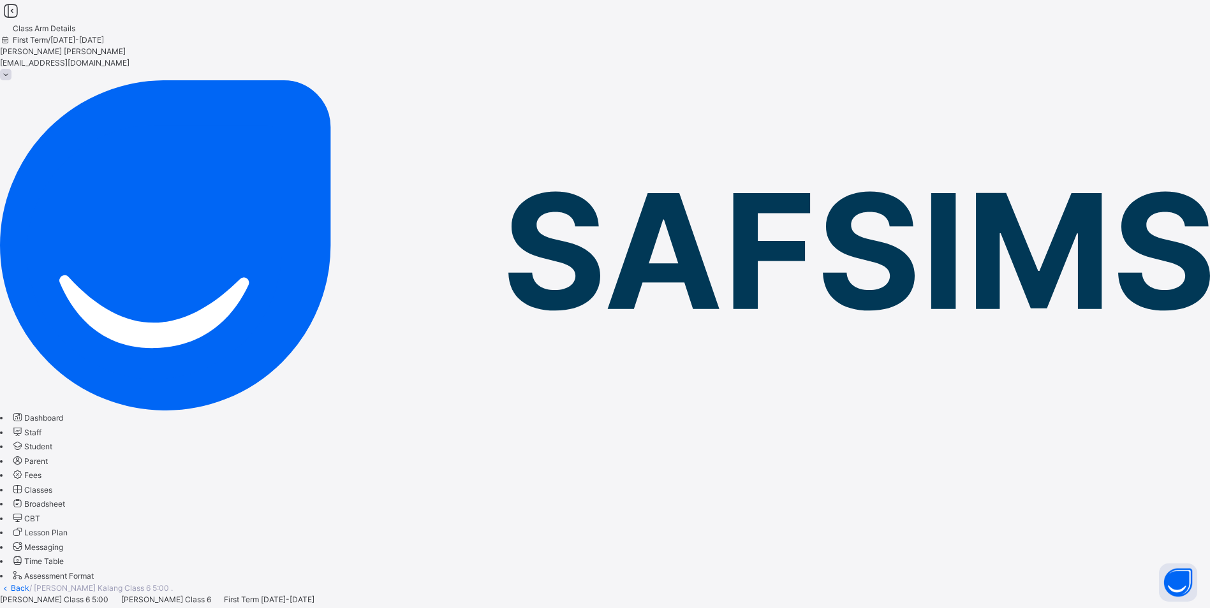
click at [52, 485] on span "Classes" at bounding box center [38, 490] width 28 height 10
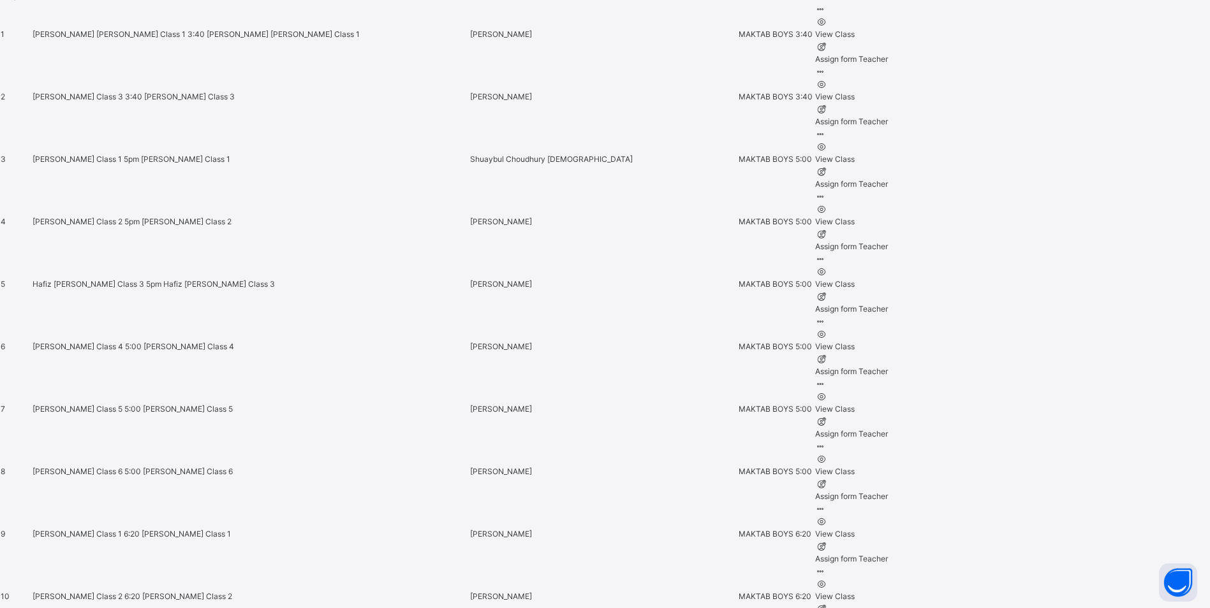
scroll to position [829, 0]
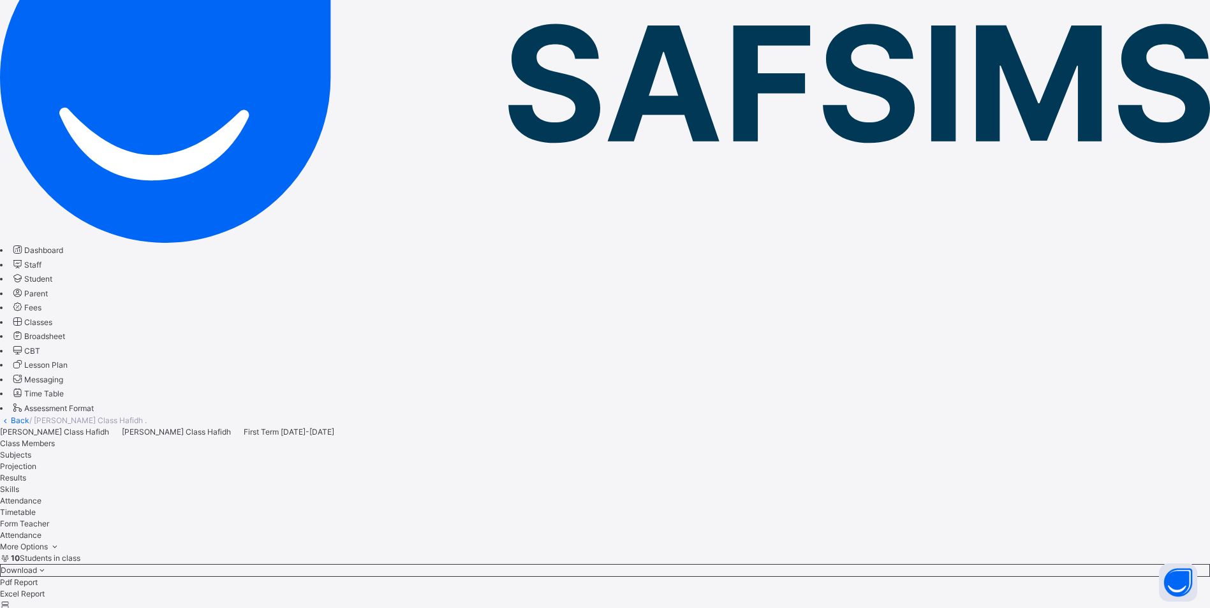
scroll to position [275, 0]
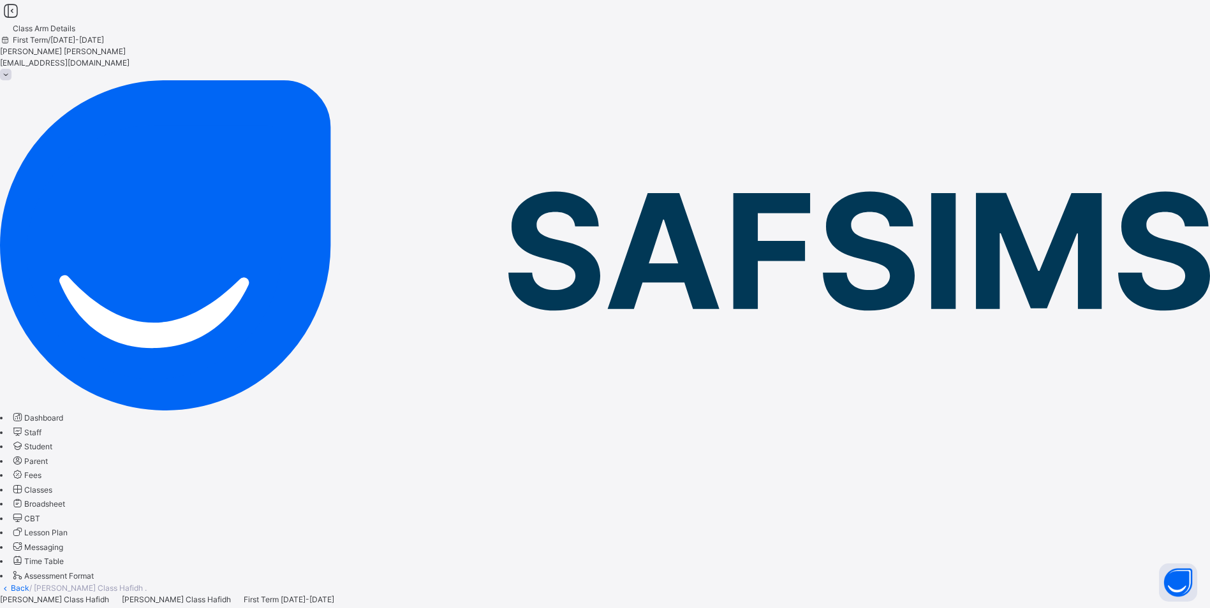
drag, startPoint x: 61, startPoint y: 196, endPoint x: 109, endPoint y: 235, distance: 62.1
click at [52, 485] on link "Classes" at bounding box center [31, 490] width 41 height 10
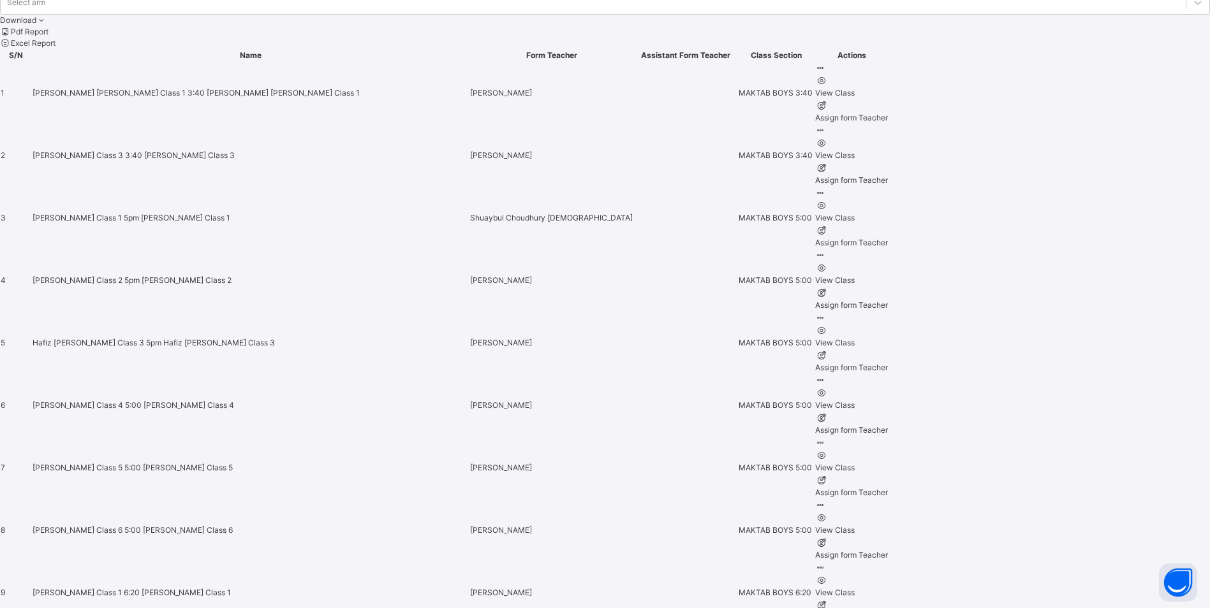
scroll to position [701, 0]
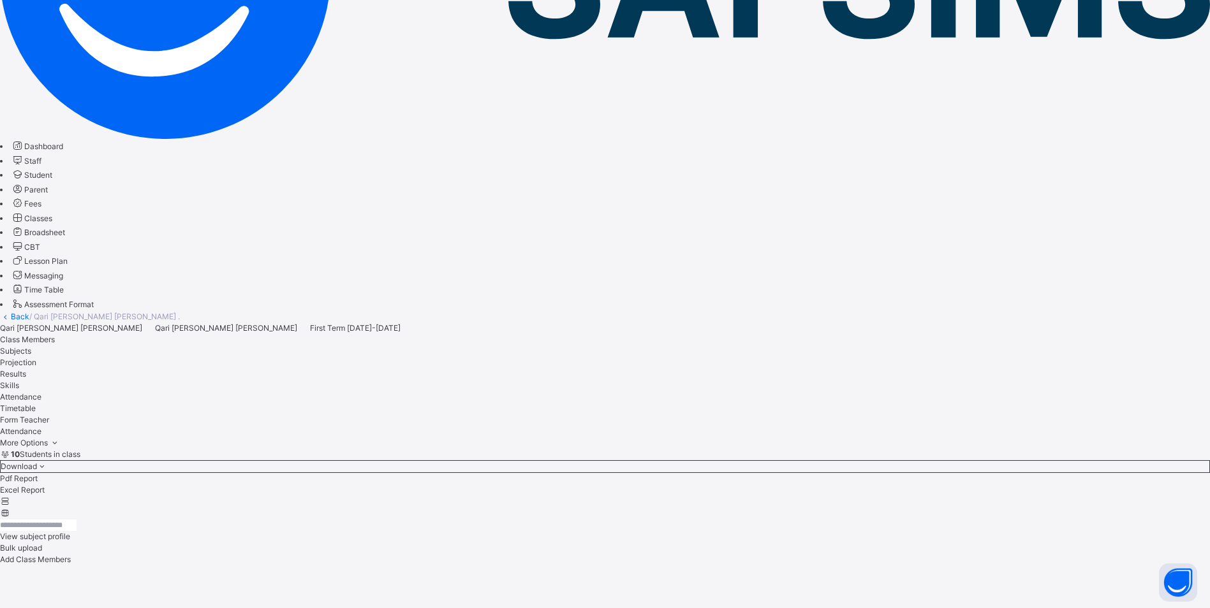
scroll to position [275, 0]
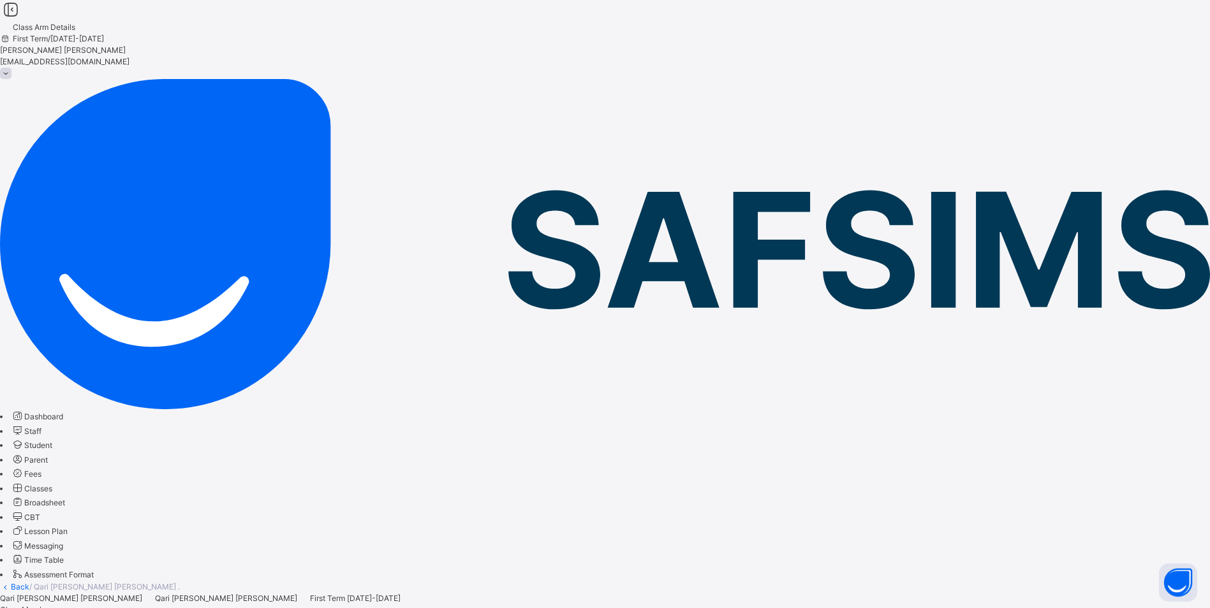
scroll to position [0, 0]
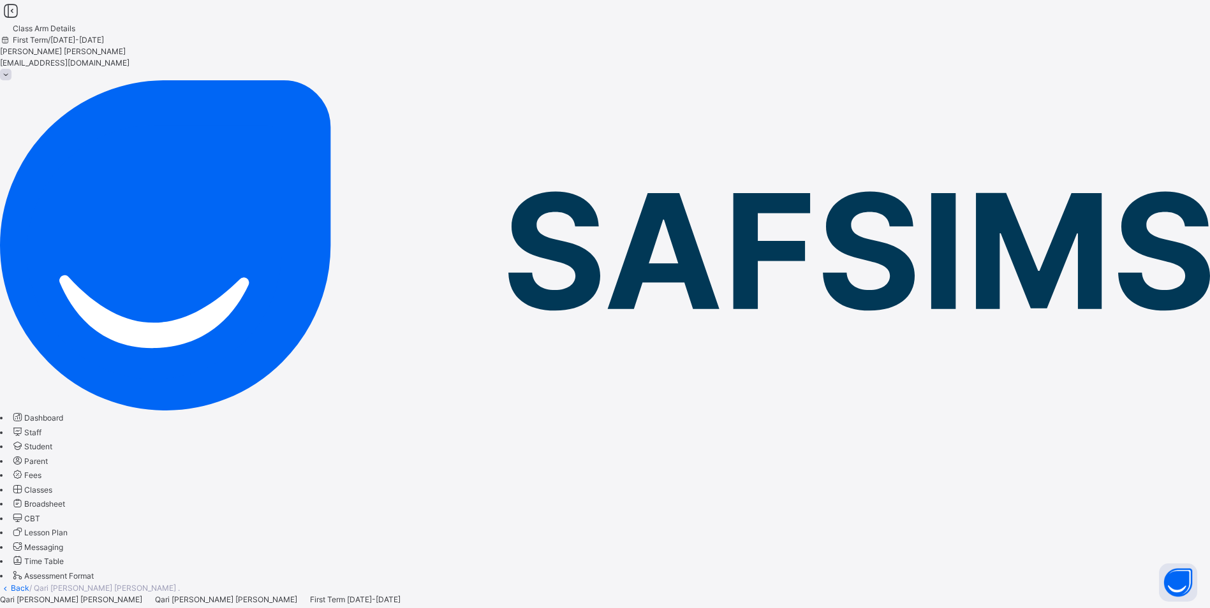
drag, startPoint x: 66, startPoint y: 205, endPoint x: 64, endPoint y: 217, distance: 12.3
click at [52, 485] on span "Classes" at bounding box center [38, 490] width 28 height 10
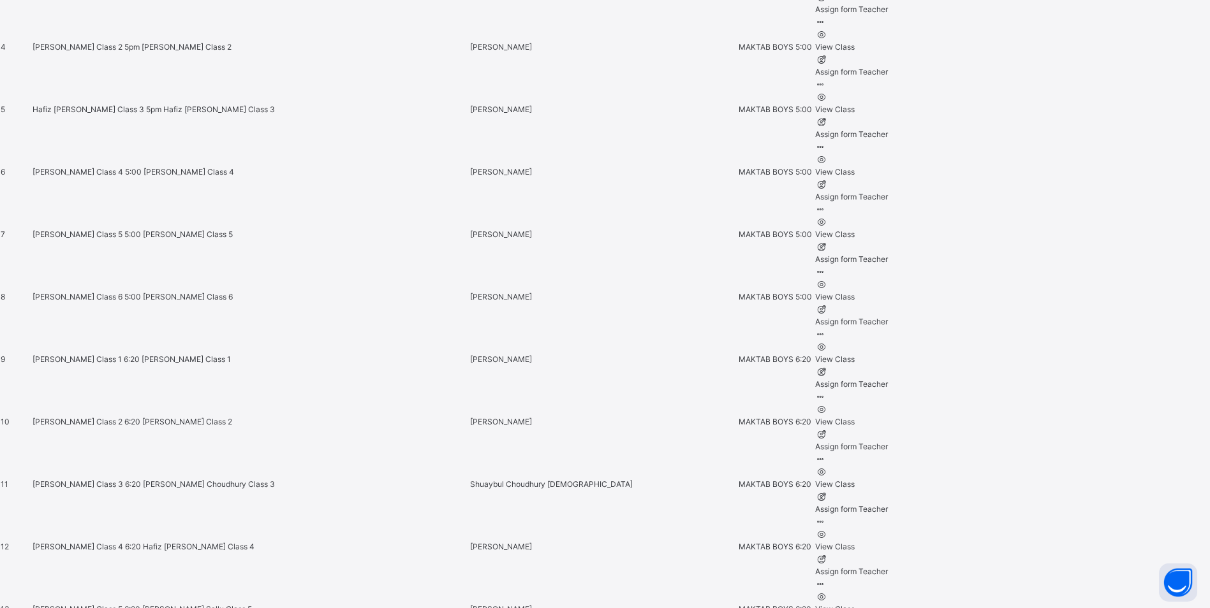
scroll to position [893, 0]
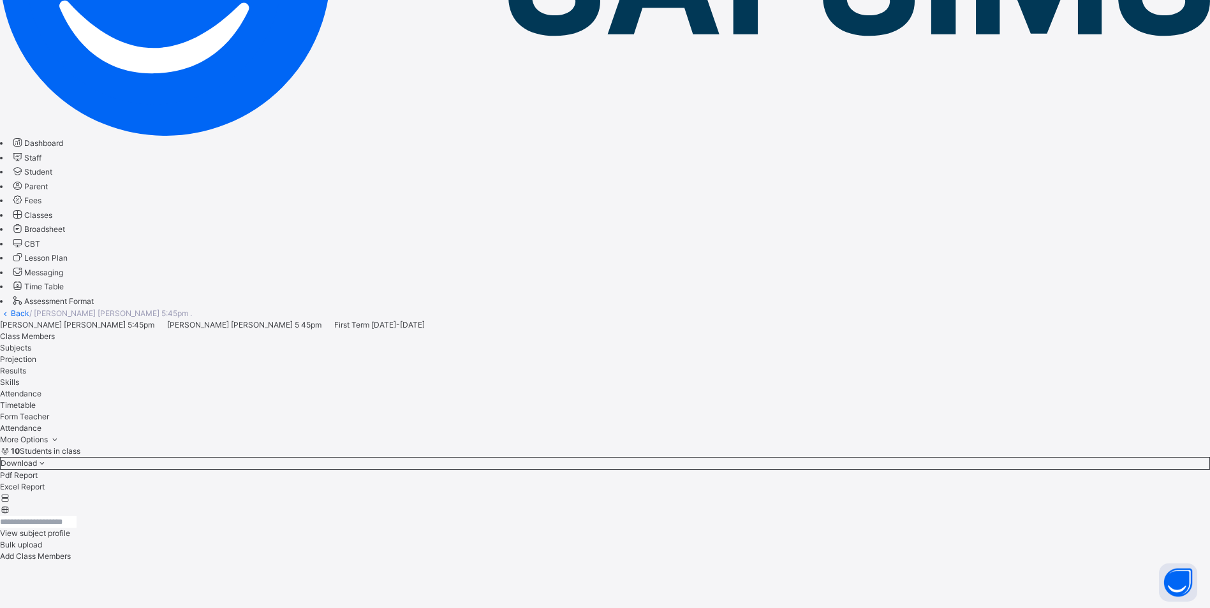
click at [52, 210] on link "Classes" at bounding box center [31, 215] width 41 height 10
